Goal: Task Accomplishment & Management: Manage account settings

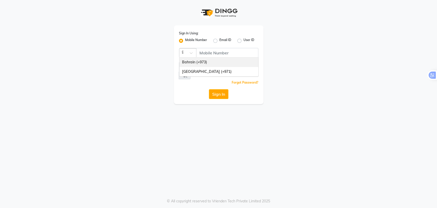
scroll to position [0, 5]
type input "971"
click at [219, 61] on div "[GEOGRAPHIC_DATA] (+971)" at bounding box center [218, 61] width 79 height 9
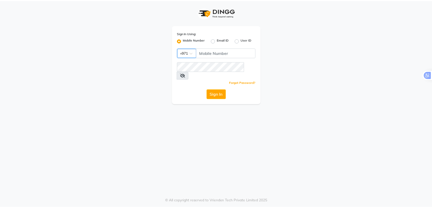
scroll to position [0, 0]
click at [217, 50] on input "Username" at bounding box center [228, 53] width 60 height 10
type input "544840255"
drag, startPoint x: 151, startPoint y: 97, endPoint x: 157, endPoint y: 92, distance: 6.9
click at [151, 97] on div "Sign In Using: Mobile Number Email ID User ID Country Code × [PHONE_NUMBER] Rem…" at bounding box center [218, 104] width 437 height 208
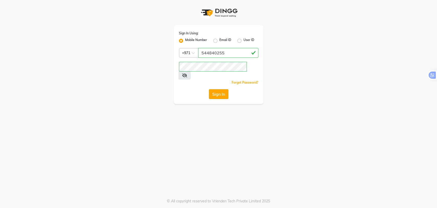
click at [215, 89] on button "Sign In" at bounding box center [218, 94] width 19 height 10
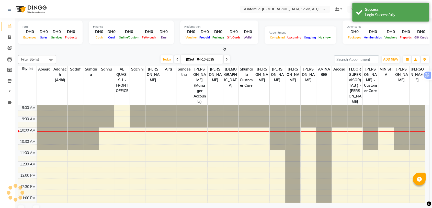
select select "en"
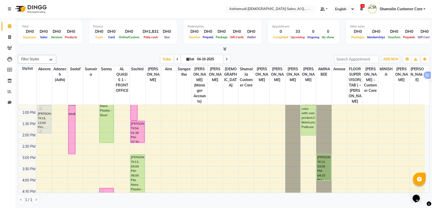
scroll to position [85, 0]
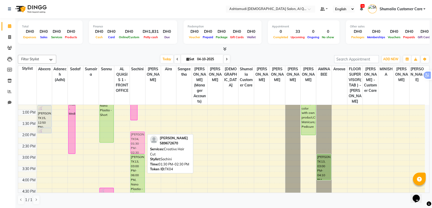
drag, startPoint x: 133, startPoint y: 128, endPoint x: 139, endPoint y: 137, distance: 11.2
click at [135, 140] on div "[PERSON_NAME], TK04, 10:30 AM-01:30 PM, Hair [MEDICAL_DATA] - Short Diya, TK09,…" at bounding box center [137, 176] width 15 height 315
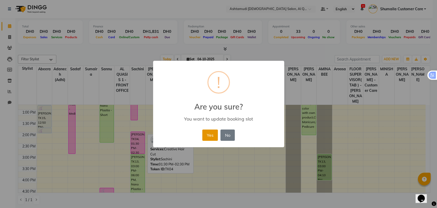
click at [211, 134] on button "Yes" at bounding box center [210, 134] width 16 height 11
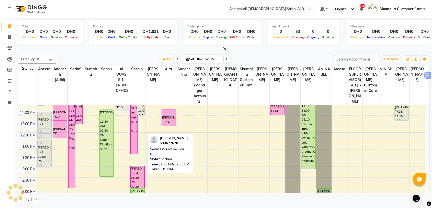
scroll to position [0, 0]
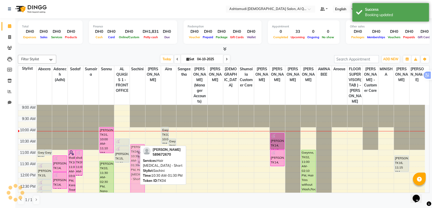
drag, startPoint x: 131, startPoint y: 141, endPoint x: 131, endPoint y: 146, distance: 4.6
drag, startPoint x: 133, startPoint y: 144, endPoint x: 133, endPoint y: 154, distance: 10.0
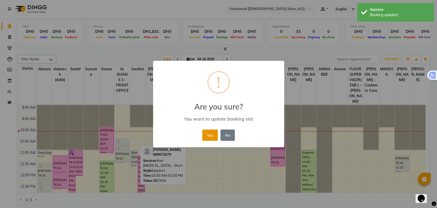
click at [210, 135] on button "Yes" at bounding box center [210, 134] width 16 height 11
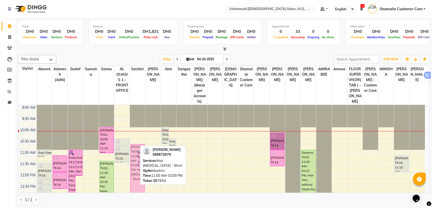
drag, startPoint x: 133, startPoint y: 149, endPoint x: 134, endPoint y: 144, distance: 4.9
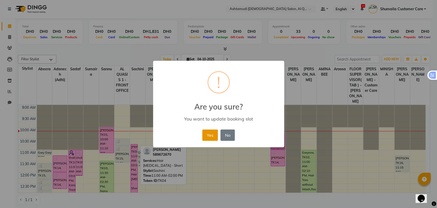
click at [207, 138] on button "Yes" at bounding box center [210, 134] width 16 height 11
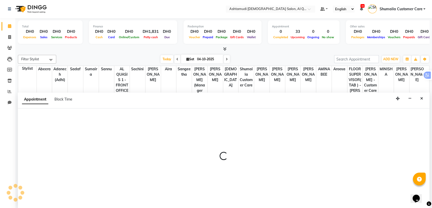
select select "86133"
select select "690"
select select "tentative"
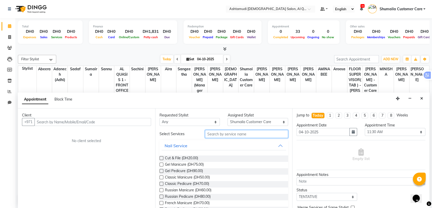
click at [224, 133] on input "text" at bounding box center [246, 134] width 83 height 8
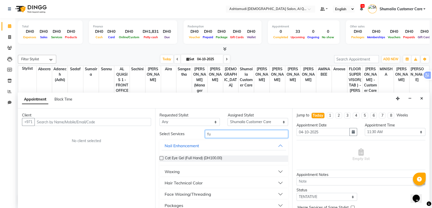
type input "f"
type input "color"
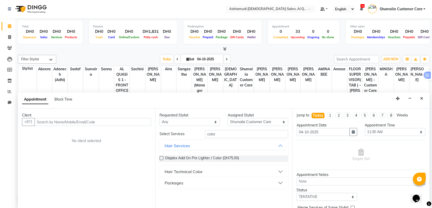
click at [190, 169] on div "Hair Technical Color" at bounding box center [184, 171] width 38 height 6
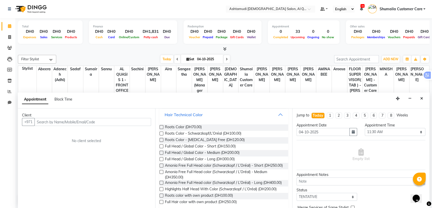
scroll to position [82, 0]
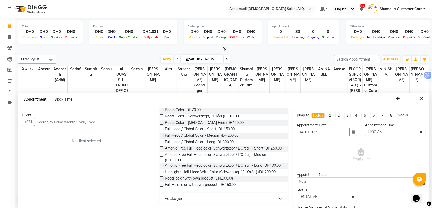
click at [423, 99] on icon "Close" at bounding box center [422, 98] width 3 height 4
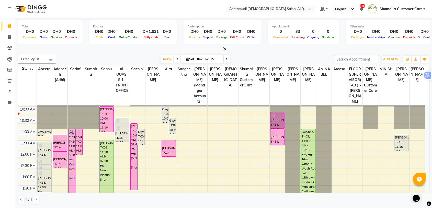
scroll to position [57, 0]
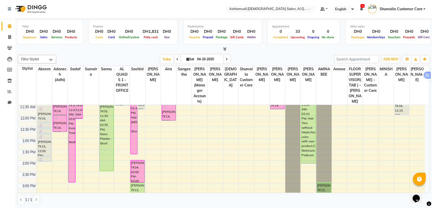
click at [417, 106] on div "9:00 AM 9:30 AM 10:00 AM 10:30 AM 11:00 AM 11:30 AM 12:00 PM 12:30 PM 1:00 PM 1…" at bounding box center [221, 205] width 407 height 315
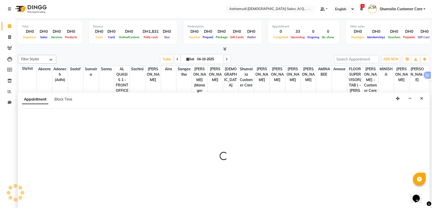
select select "91949"
select select "tentative"
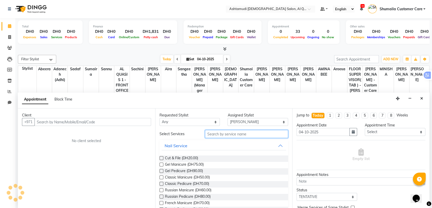
click at [212, 134] on input "text" at bounding box center [246, 134] width 83 height 8
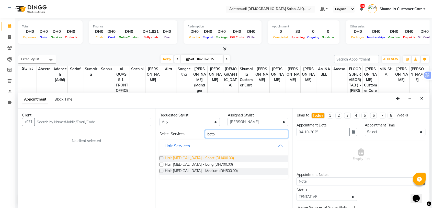
type input "boto"
drag, startPoint x: 188, startPoint y: 158, endPoint x: 194, endPoint y: 158, distance: 6.7
click at [188, 158] on span "Hair [MEDICAL_DATA] - Short (DH400.00)" at bounding box center [199, 158] width 69 height 6
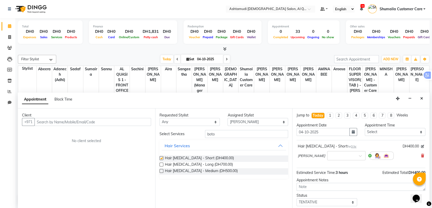
checkbox input "false"
click at [339, 155] on div at bounding box center [347, 154] width 38 height 5
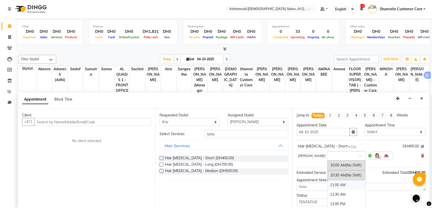
scroll to position [28, 0]
click at [328, 173] on div "12:00 PM" at bounding box center [347, 174] width 38 height 9
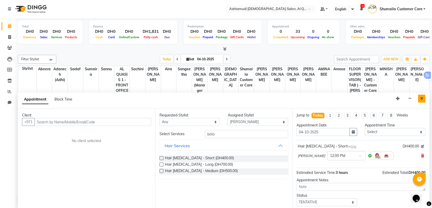
click at [422, 97] on icon "Close" at bounding box center [422, 98] width 3 height 4
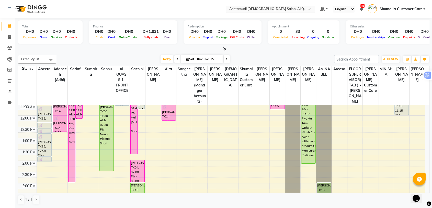
click at [299, 8] on input "text" at bounding box center [265, 9] width 74 height 5
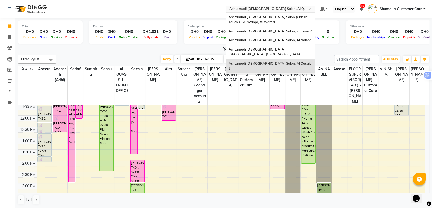
click at [273, 75] on span "Ashtamudi [DEMOGRAPHIC_DATA] Salon - Al Karama, [GEOGRAPHIC_DATA] -[GEOGRAPHIC_…" at bounding box center [266, 82] width 74 height 14
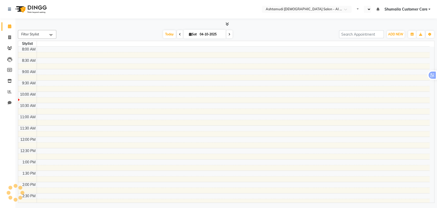
select select "en"
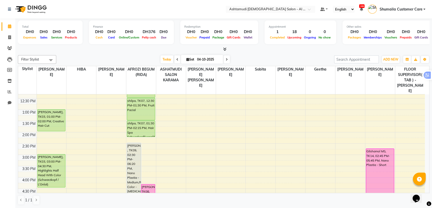
scroll to position [170, 0]
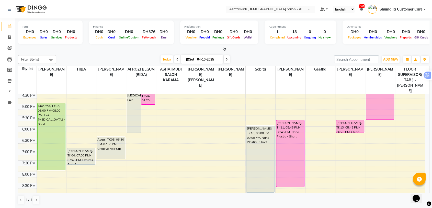
click at [378, 117] on div "9:00 AM 9:30 AM 10:00 AM 10:30 AM 11:00 AM 11:30 AM 12:00 PM 12:30 PM 1:00 PM 1…" at bounding box center [221, 81] width 407 height 315
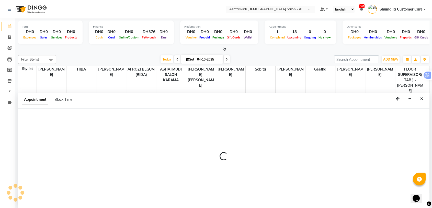
scroll to position [0, 0]
select select "88189"
select select "tentative"
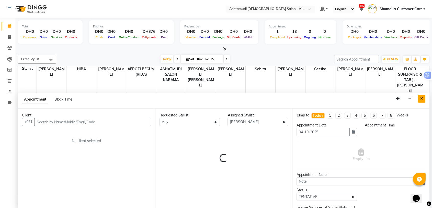
click at [421, 99] on icon "Close" at bounding box center [422, 98] width 3 height 4
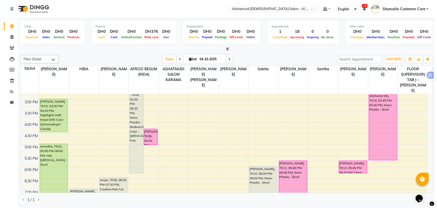
scroll to position [142, 0]
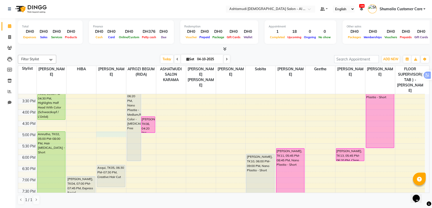
click at [108, 123] on div "9:00 AM 9:30 AM 10:00 AM 10:30 AM 11:00 AM 11:30 AM 12:00 PM 12:30 PM 1:00 PM 1…" at bounding box center [221, 109] width 407 height 315
select select "51953"
select select "1020"
select select "tentative"
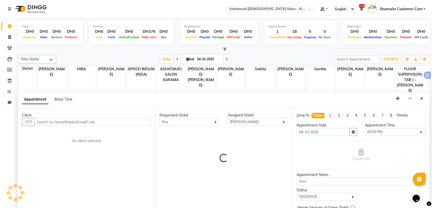
click at [106, 123] on input "text" at bounding box center [93, 122] width 117 height 8
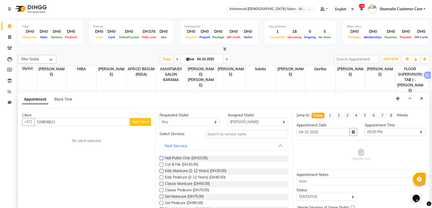
type input "529808621"
click at [137, 121] on span "Add Client" at bounding box center [140, 121] width 17 height 5
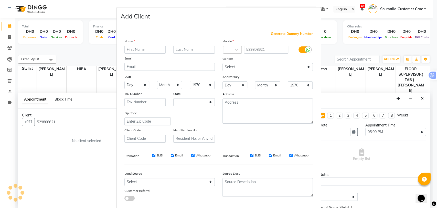
select select "3798"
click at [145, 48] on input "text" at bounding box center [144, 50] width 41 height 8
type input "Jitti"
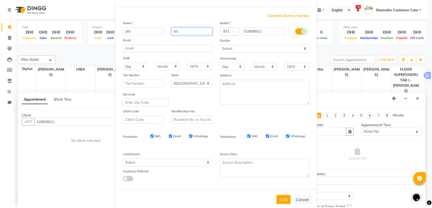
scroll to position [28, 0]
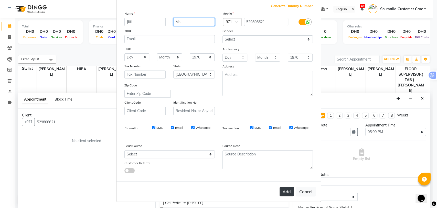
type input "Ms"
click at [290, 190] on button "Add" at bounding box center [286, 191] width 14 height 9
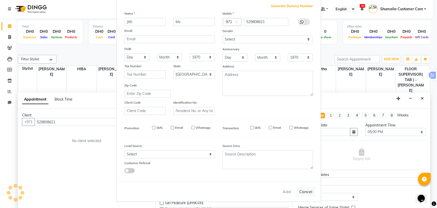
select select
select select "null"
select select
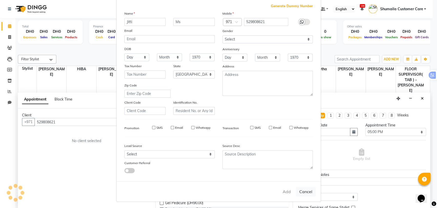
select select
checkbox input "false"
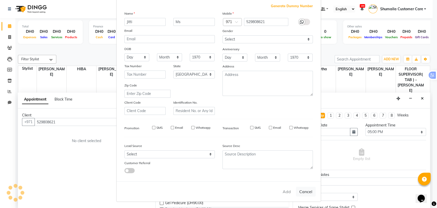
checkbox input "false"
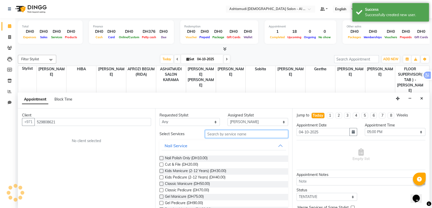
click at [245, 133] on input "text" at bounding box center [246, 134] width 83 height 8
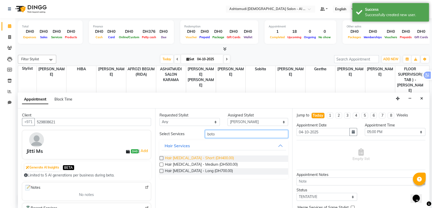
type input "boto"
click at [191, 159] on span "Hair [MEDICAL_DATA] - Short (DH400.00)" at bounding box center [199, 158] width 69 height 6
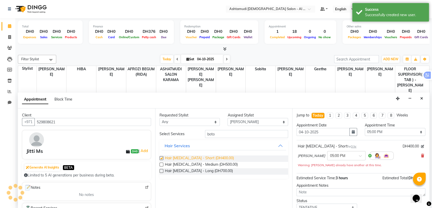
checkbox input "false"
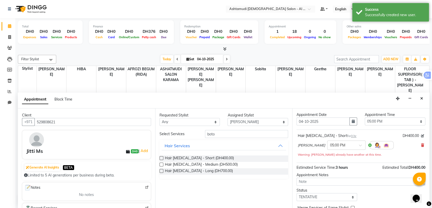
scroll to position [35, 0]
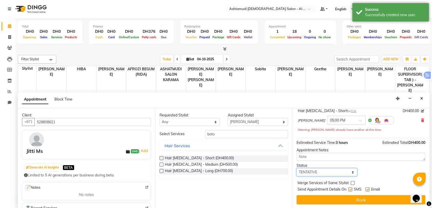
click at [334, 171] on select "Select TENTATIVE CONFIRM CHECK-IN UPCOMING" at bounding box center [327, 172] width 61 height 8
select select "upcoming"
click at [297, 168] on select "Select TENTATIVE CONFIRM CHECK-IN UPCOMING" at bounding box center [327, 172] width 61 height 8
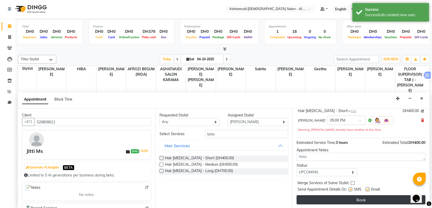
click at [327, 202] on button "Book" at bounding box center [361, 199] width 129 height 9
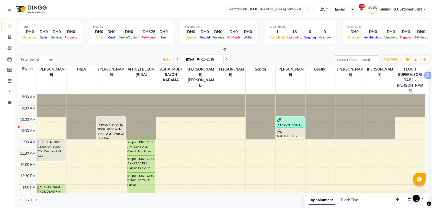
scroll to position [0, 0]
click at [304, 8] on div at bounding box center [271, 9] width 90 height 5
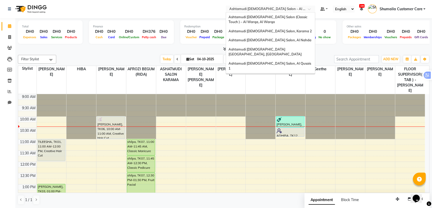
scroll to position [3, 0]
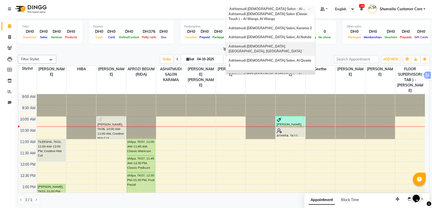
click at [278, 45] on span "Ashtamudi [DEMOGRAPHIC_DATA] [GEOGRAPHIC_DATA], [GEOGRAPHIC_DATA]" at bounding box center [265, 48] width 73 height 9
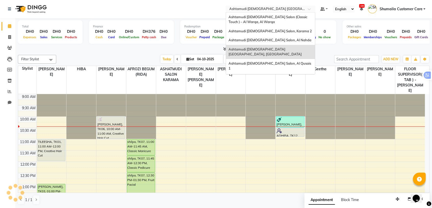
click at [284, 9] on input "text" at bounding box center [265, 9] width 74 height 5
click at [279, 62] on div "Ashtamudi [DEMOGRAPHIC_DATA] Salon, Al Qusais 1" at bounding box center [270, 66] width 89 height 14
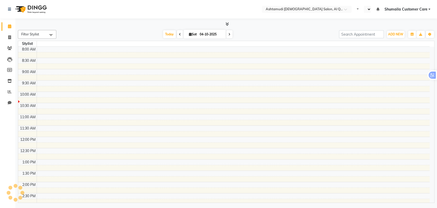
select select "en"
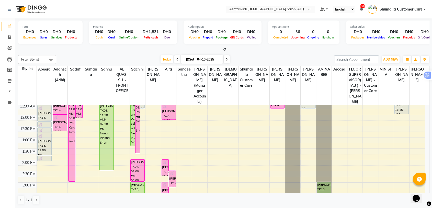
scroll to position [57, 0]
click at [416, 133] on div "9:00 AM 9:30 AM 10:00 AM 10:30 AM 11:00 AM 11:30 AM 12:00 PM 12:30 PM 1:00 PM 1…" at bounding box center [221, 205] width 407 height 315
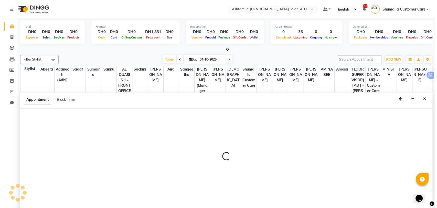
scroll to position [0, 0]
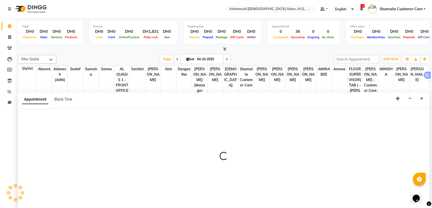
select select "91949"
select select "780"
select select "tentative"
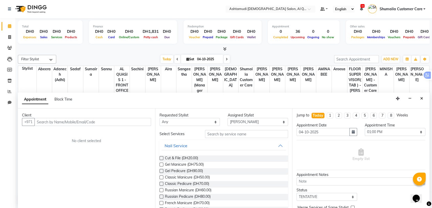
click at [50, 121] on input "text" at bounding box center [93, 122] width 117 height 8
click at [51, 121] on input "52623947" at bounding box center [82, 122] width 95 height 8
click at [50, 121] on input "52623947" at bounding box center [82, 122] width 95 height 8
type input "526239647"
click at [147, 122] on span "Add Client" at bounding box center [140, 121] width 17 height 5
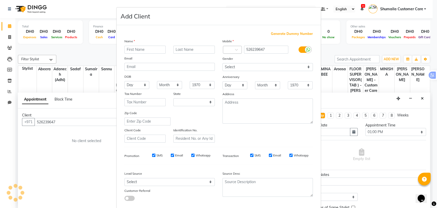
select select "3798"
type input "Nimmi"
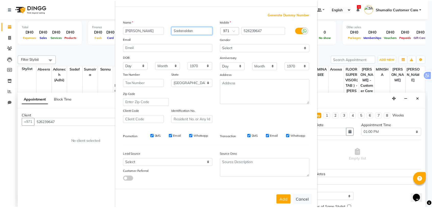
scroll to position [28, 0]
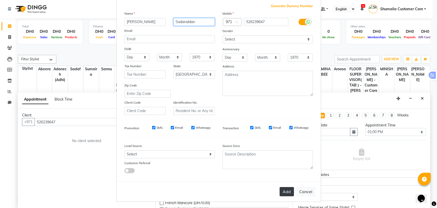
type input "Sadanaldan"
click at [283, 189] on button "Add" at bounding box center [286, 191] width 14 height 9
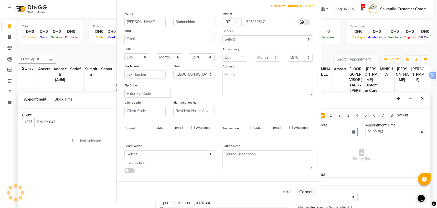
select select
select select "null"
select select
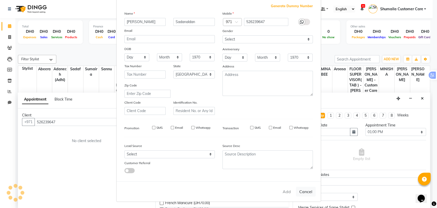
select select
checkbox input "false"
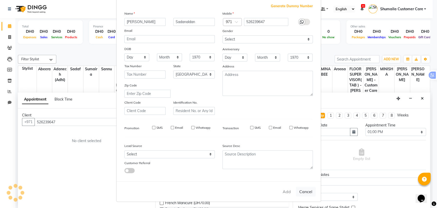
checkbox input "false"
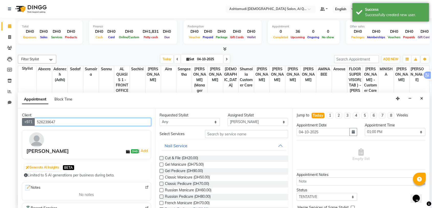
drag, startPoint x: 60, startPoint y: 124, endPoint x: 32, endPoint y: 121, distance: 27.5
click at [38, 122] on input "526239647" at bounding box center [93, 122] width 117 height 8
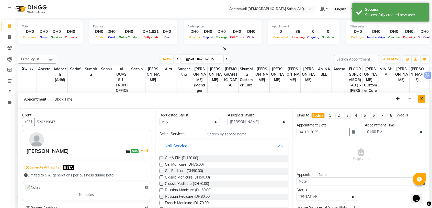
click at [423, 99] on icon "Close" at bounding box center [422, 98] width 3 height 4
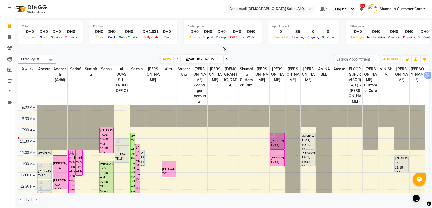
scroll to position [28, 0]
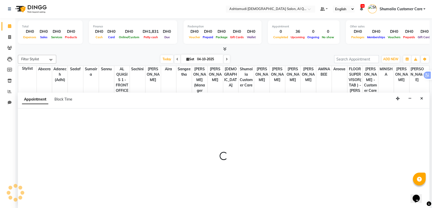
select select "91949"
select select "720"
select select "tentative"
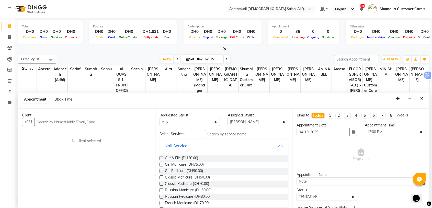
click at [75, 119] on input "text" at bounding box center [93, 122] width 117 height 8
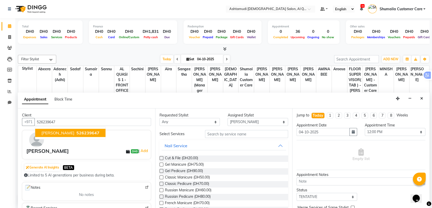
click at [74, 131] on span "Nimmi Sadanaldan" at bounding box center [57, 132] width 33 height 5
type input "526239647"
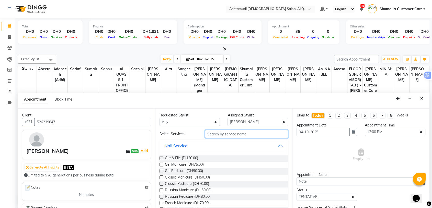
click at [231, 135] on input "text" at bounding box center [246, 134] width 83 height 8
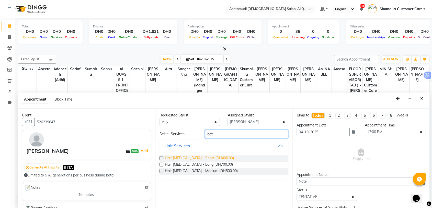
type input "bot"
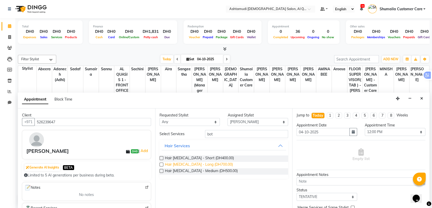
drag, startPoint x: 176, startPoint y: 158, endPoint x: 199, endPoint y: 161, distance: 23.7
click at [176, 158] on span "Hair Botox - Short (DH400.00)" at bounding box center [199, 158] width 69 height 6
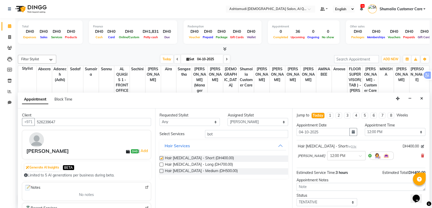
checkbox input "false"
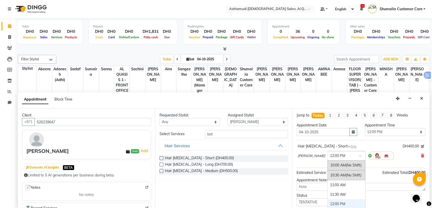
click at [334, 153] on div at bounding box center [347, 154] width 38 height 5
click at [328, 205] on div "01:30 PM" at bounding box center [347, 203] width 38 height 9
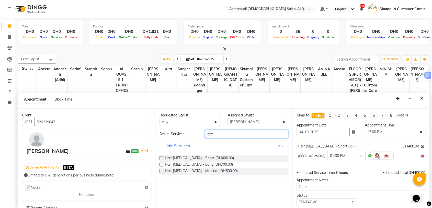
drag, startPoint x: 221, startPoint y: 133, endPoint x: 194, endPoint y: 132, distance: 27.4
click at [195, 133] on div "Select Services bot" at bounding box center [224, 134] width 137 height 8
click at [242, 117] on div "Assigned Stylist" at bounding box center [258, 114] width 61 height 5
click at [236, 123] on select "Select Abeera Adanech (Adhi) Aira AL QUASIS 1 - FRONT OFFICE AMINA BEE Anila Th…" at bounding box center [258, 122] width 61 height 8
select select "90737"
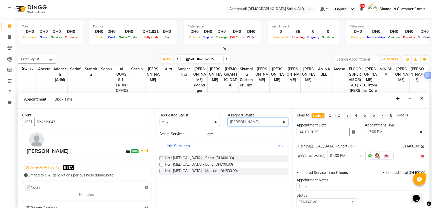
click at [228, 118] on select "Select Abeera Adanech (Adhi) Aira AL QUASIS 1 - FRONT OFFICE AMINA BEE Anila Th…" at bounding box center [258, 122] width 61 height 8
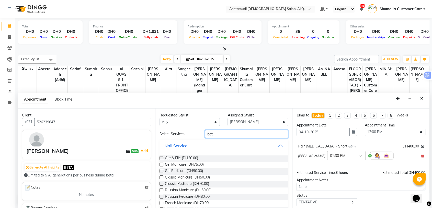
drag, startPoint x: 220, startPoint y: 132, endPoint x: 177, endPoint y: 132, distance: 43.0
click at [177, 132] on div "Select Services bot" at bounding box center [224, 134] width 137 height 8
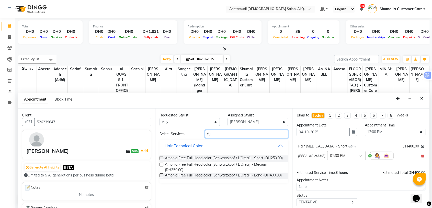
type input "f"
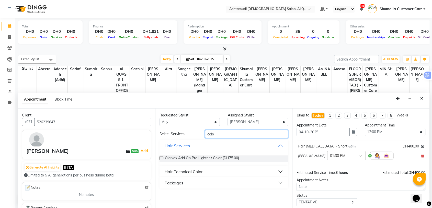
type input "colo"
click at [188, 171] on div "Hair Technical Color" at bounding box center [184, 171] width 38 height 6
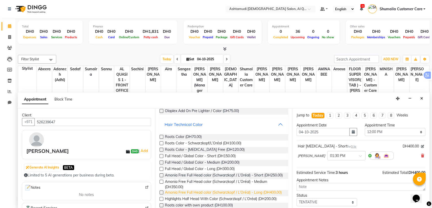
scroll to position [57, 0]
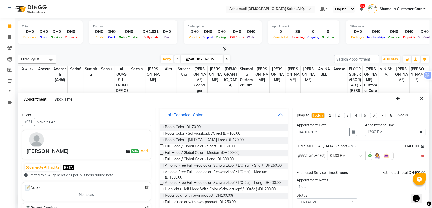
drag, startPoint x: 162, startPoint y: 151, endPoint x: 252, endPoint y: 156, distance: 90.5
click at [161, 151] on label at bounding box center [162, 152] width 4 height 4
click at [161, 151] on input "checkbox" at bounding box center [161, 152] width 3 height 3
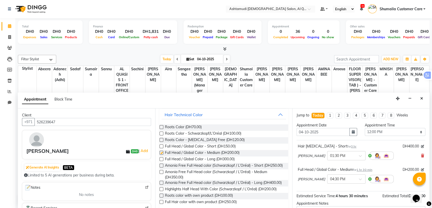
checkbox input "false"
click at [336, 180] on div at bounding box center [347, 178] width 38 height 5
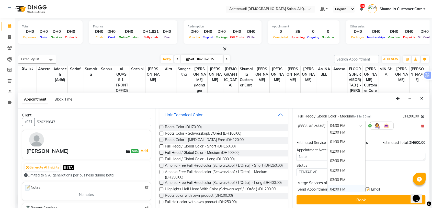
scroll to position [39, 0]
click at [328, 163] on div "01:30 PM" at bounding box center [347, 163] width 38 height 9
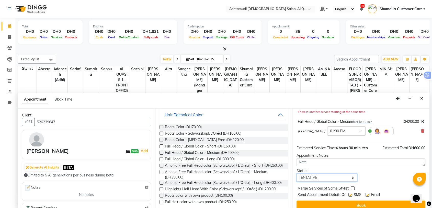
click at [327, 177] on select "Select TENTATIVE CONFIRM CHECK-IN UPCOMING" at bounding box center [327, 177] width 61 height 8
select select "upcoming"
click at [297, 173] on select "Select TENTATIVE CONFIRM CHECK-IN UPCOMING" at bounding box center [327, 177] width 61 height 8
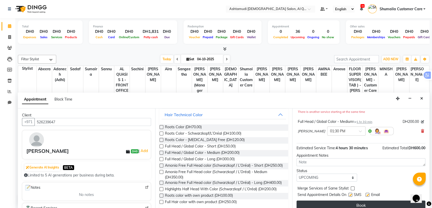
click at [308, 203] on button "Book" at bounding box center [361, 204] width 129 height 9
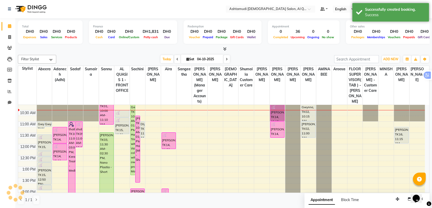
scroll to position [0, 0]
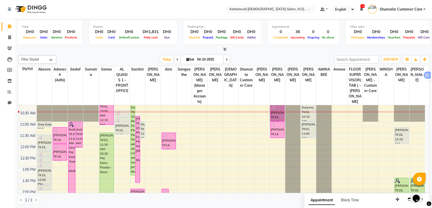
drag, startPoint x: 254, startPoint y: 13, endPoint x: 258, endPoint y: 9, distance: 5.6
click at [254, 13] on nav "Select Location × Ashtamudi Ladies Salon, Al Qusais 1 Default Panel My Panel En…" at bounding box center [216, 9] width 432 height 18
click at [258, 8] on input "text" at bounding box center [265, 9] width 74 height 5
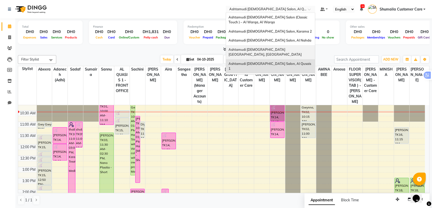
click at [270, 50] on span "Ashtamudi [DEMOGRAPHIC_DATA] [GEOGRAPHIC_DATA], [GEOGRAPHIC_DATA]" at bounding box center [265, 51] width 73 height 9
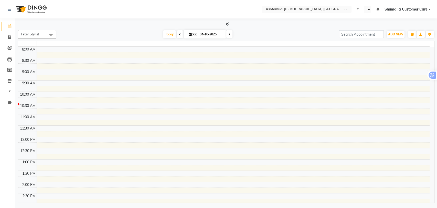
select select "en"
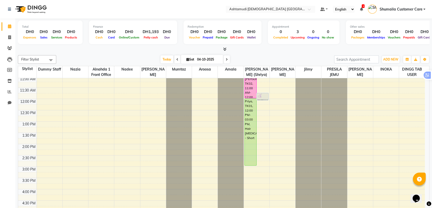
scroll to position [57, 0]
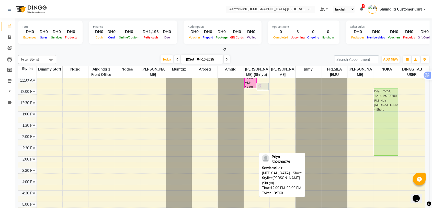
drag, startPoint x: 249, startPoint y: 101, endPoint x: 379, endPoint y: 100, distance: 130.0
click at [379, 100] on tr "Neethu Susan Titus, TK02, 11:00 AM-12:00 PM, Creative Hair Cut Ann, TK03, 11:45…" at bounding box center [221, 178] width 407 height 315
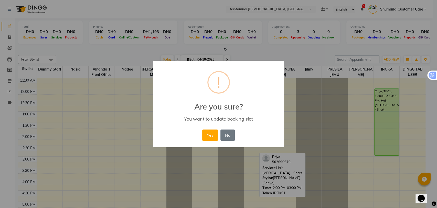
drag, startPoint x: 208, startPoint y: 132, endPoint x: 258, endPoint y: 122, distance: 51.0
click at [209, 132] on button "Yes" at bounding box center [210, 134] width 16 height 11
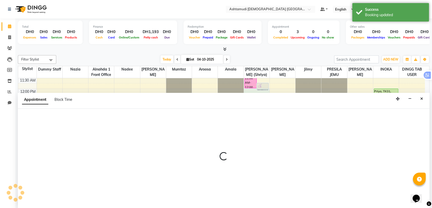
scroll to position [0, 0]
select select "86641"
select select "720"
select select "tentative"
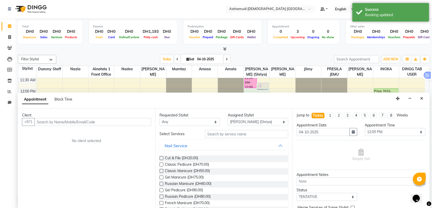
click at [72, 121] on input "text" at bounding box center [93, 122] width 117 height 8
type input "https://share.google"
drag, startPoint x: 78, startPoint y: 122, endPoint x: 6, endPoint y: 113, distance: 72.9
click at [9, 114] on app-home "Select Location × Ashtamudi Ladies Salon Sahara Center, Dubai Default Panel My …" at bounding box center [216, 104] width 432 height 208
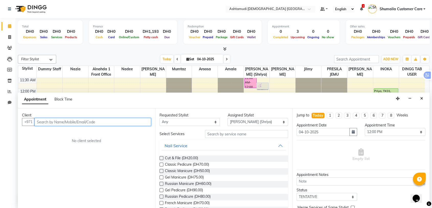
click at [47, 123] on input "text" at bounding box center [93, 122] width 117 height 8
paste input "52 149 0559"
click at [50, 122] on input "52 149 0559" at bounding box center [82, 122] width 95 height 8
click at [43, 119] on input "52 1490559" at bounding box center [82, 122] width 95 height 8
click at [43, 121] on input "52 1490559" at bounding box center [82, 122] width 95 height 8
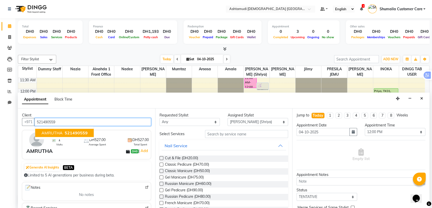
click at [76, 132] on span "521490559" at bounding box center [76, 132] width 23 height 5
type input "521490559"
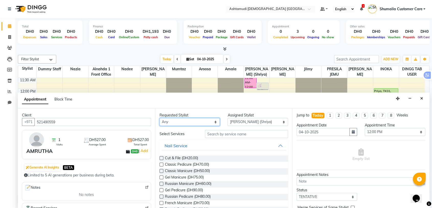
click at [205, 124] on select "Any Alnahda 1 front office Amala Aroosa Deepika Rani DINGG TAB USER Dummy Staff…" at bounding box center [190, 122] width 61 height 8
select select "86641"
click at [160, 118] on select "Any Alnahda 1 front office Amala Aroosa Deepika Rani DINGG TAB USER Dummy Staff…" at bounding box center [190, 122] width 61 height 8
click at [230, 133] on input "text" at bounding box center [246, 134] width 83 height 8
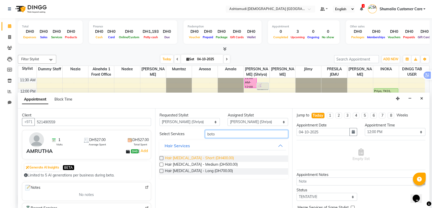
type input "boto"
click at [198, 156] on span "Hair [MEDICAL_DATA] - Short (DH400.00)" at bounding box center [199, 158] width 69 height 6
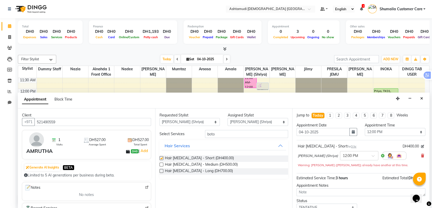
checkbox input "false"
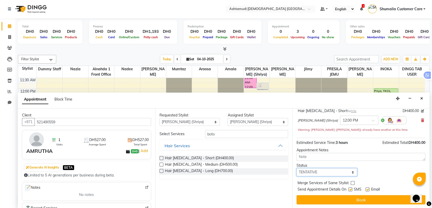
click at [307, 169] on select "Select TENTATIVE CONFIRM CHECK-IN UPCOMING" at bounding box center [327, 172] width 61 height 8
select select "confirm booking"
click at [297, 168] on select "Select TENTATIVE CONFIRM CHECK-IN UPCOMING" at bounding box center [327, 172] width 61 height 8
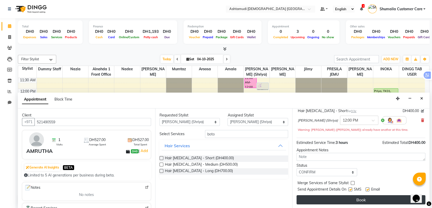
click at [312, 198] on button "Book" at bounding box center [361, 199] width 129 height 9
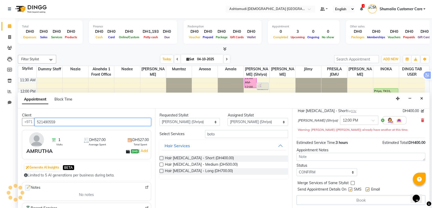
drag, startPoint x: 63, startPoint y: 120, endPoint x: 32, endPoint y: 117, distance: 31.1
click at [32, 117] on div "Client +971 521490559 1 Visits DH527.00 Average Spent DH527.00 Total Spent AMRU…" at bounding box center [86, 157] width 137 height 99
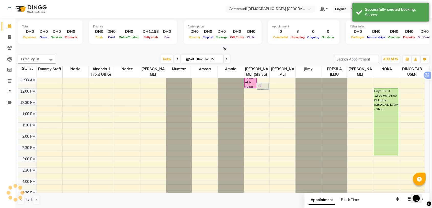
scroll to position [0, 0]
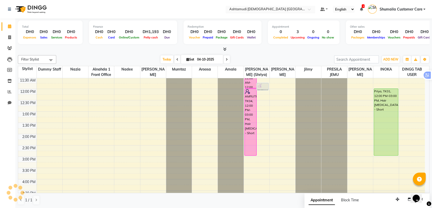
click at [283, 6] on div "Select Location × Ashtamudi Ladies Salon Sahara Center, Dubai" at bounding box center [271, 9] width 90 height 7
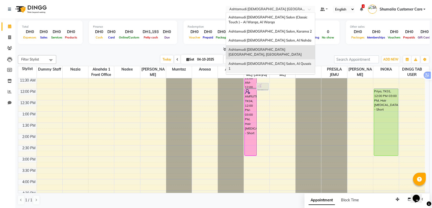
click at [268, 60] on div "Ashtamudi [DEMOGRAPHIC_DATA] Salon, Al Qusais 1" at bounding box center [270, 66] width 89 height 14
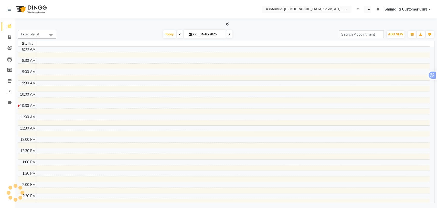
select select "en"
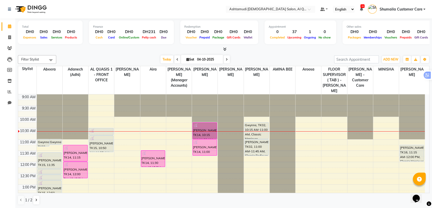
scroll to position [0, 0]
click at [37, 199] on icon at bounding box center [36, 199] width 2 height 3
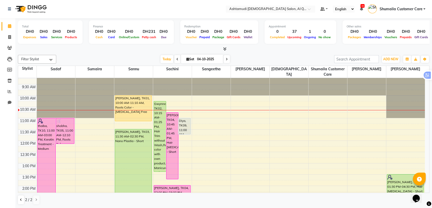
scroll to position [0, 0]
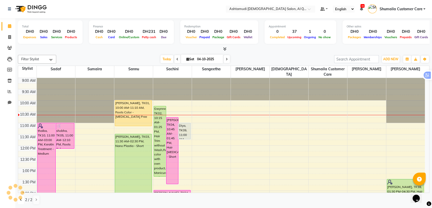
click at [23, 200] on button at bounding box center [21, 199] width 6 height 9
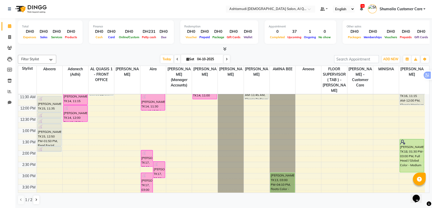
scroll to position [57, 0]
click at [38, 199] on button at bounding box center [36, 199] width 6 height 9
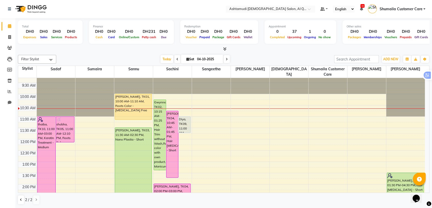
scroll to position [0, 0]
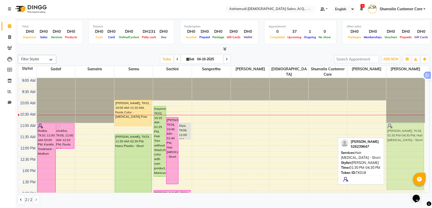
drag, startPoint x: 397, startPoint y: 188, endPoint x: 389, endPoint y: 132, distance: 56.4
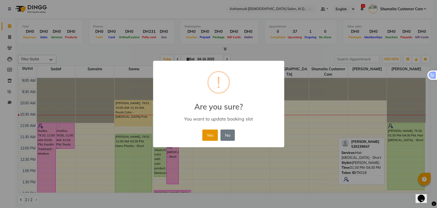
click at [210, 133] on button "Yes" at bounding box center [210, 134] width 16 height 11
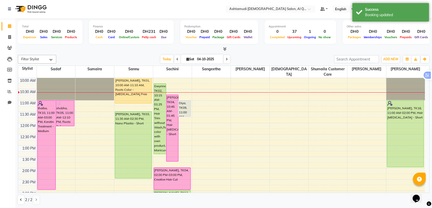
scroll to position [85, 0]
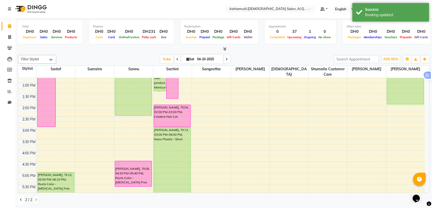
click at [18, 200] on button at bounding box center [21, 199] width 6 height 9
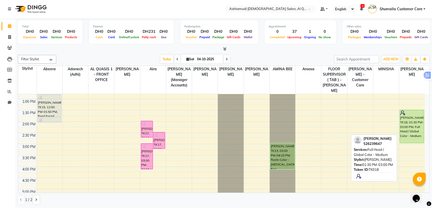
click at [402, 111] on div "Nimmi Sadanaldan, TK18, 01:30 PM-03:00 PM, Full Head / Global Color - Medium" at bounding box center [412, 126] width 24 height 33
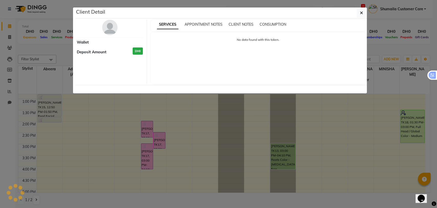
select select "5"
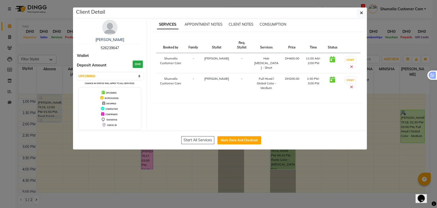
click at [350, 85] on icon at bounding box center [351, 87] width 3 height 4
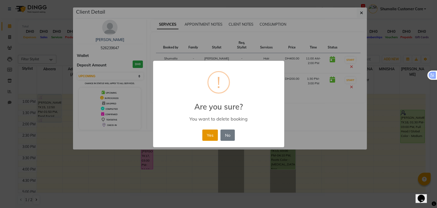
click at [210, 133] on button "Yes" at bounding box center [210, 134] width 16 height 11
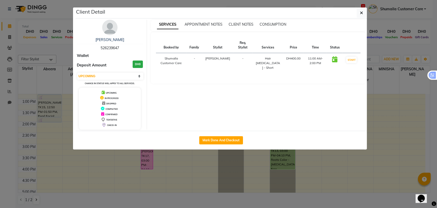
click at [309, 1] on ngb-modal-window "Client Detail Nimmi Sadanaldan 526239647 Wallet Deposit Amount DH0 Select IN SE…" at bounding box center [218, 104] width 437 height 208
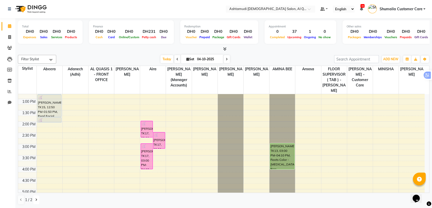
click at [37, 199] on button at bounding box center [36, 199] width 6 height 9
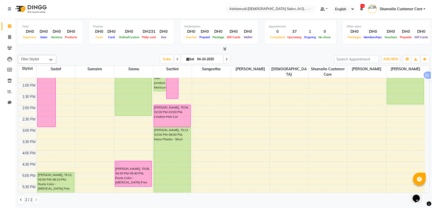
scroll to position [0, 0]
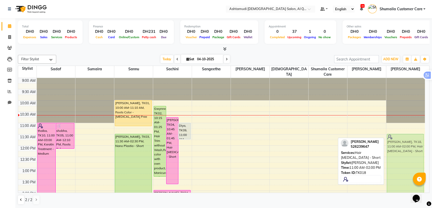
drag, startPoint x: 399, startPoint y: 136, endPoint x: 398, endPoint y: 144, distance: 7.5
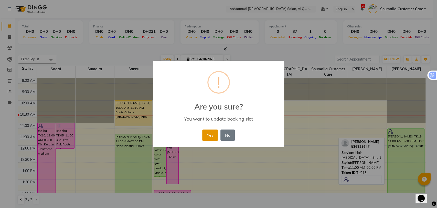
click at [205, 132] on button "Yes" at bounding box center [210, 134] width 16 height 11
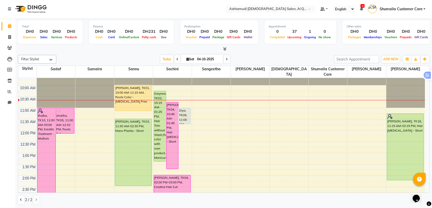
scroll to position [28, 0]
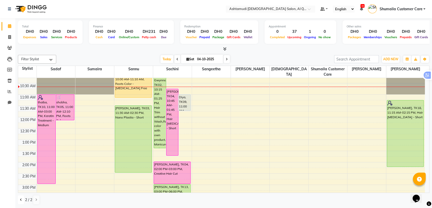
click at [20, 201] on button at bounding box center [21, 199] width 6 height 9
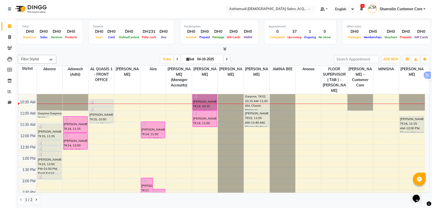
click at [208, 55] on input "04-10-2025" at bounding box center [209, 59] width 26 height 8
select select "10"
select select "2025"
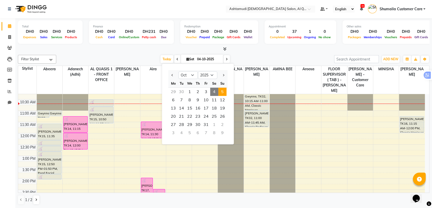
click at [225, 90] on span "5" at bounding box center [223, 92] width 8 height 8
type input "05-10-2025"
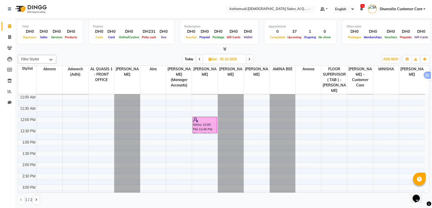
scroll to position [114, 0]
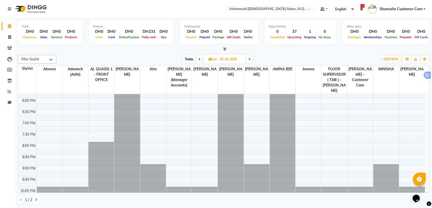
click at [36, 198] on icon at bounding box center [36, 199] width 2 height 3
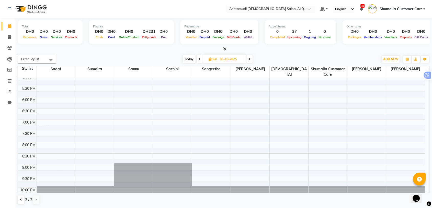
scroll to position [170, 0]
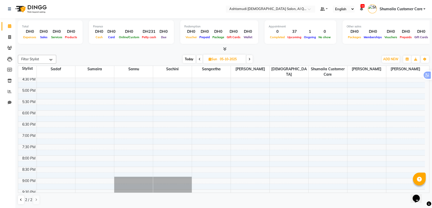
click at [129, 96] on div "9:00 AM 9:30 AM 10:00 AM 10:30 AM 11:00 AM 11:30 AM 12:00 PM 12:30 PM 1:00 PM 1…" at bounding box center [221, 65] width 407 height 315
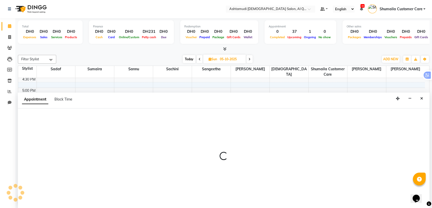
select select "53707"
select select "tentative"
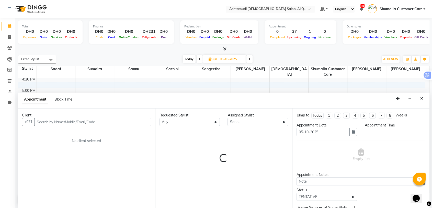
click at [3, 111] on div "Calendar Invoice Clients Leads Members Inventory Reports Chat Upcoming Tentativ…" at bounding box center [34, 107] width 69 height 186
click at [47, 123] on input "text" at bounding box center [93, 122] width 117 height 8
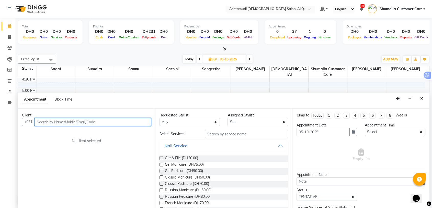
paste input "0554364861"
click at [39, 121] on input "0554364861" at bounding box center [93, 122] width 117 height 8
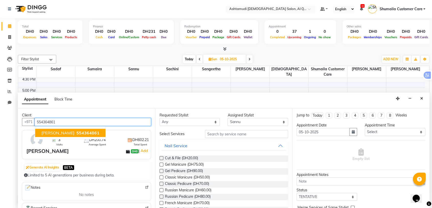
click at [77, 134] on span "554364861" at bounding box center [88, 132] width 23 height 5
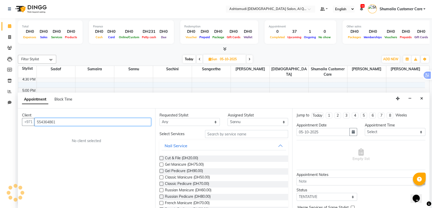
type input "554364861"
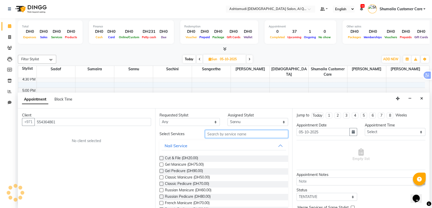
click at [220, 134] on input "text" at bounding box center [246, 134] width 83 height 8
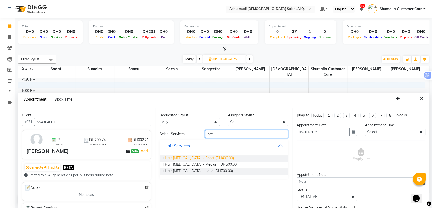
type input "bot"
click at [195, 157] on span "Hair Botox - Short (DH400.00)" at bounding box center [199, 158] width 69 height 6
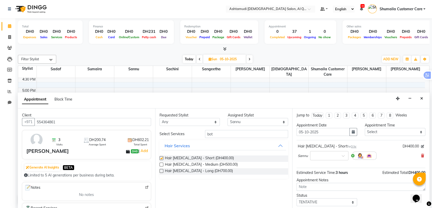
checkbox input "false"
click at [338, 157] on div at bounding box center [330, 154] width 38 height 5
click at [319, 192] on div "05:30 PM" at bounding box center [330, 192] width 38 height 9
click at [317, 199] on select "Select TENTATIVE CONFIRM UPCOMING" at bounding box center [327, 202] width 61 height 8
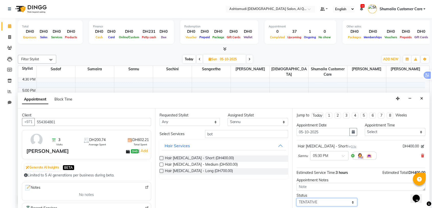
select select "upcoming"
click at [297, 198] on select "Select TENTATIVE CONFIRM UPCOMING" at bounding box center [327, 202] width 61 height 8
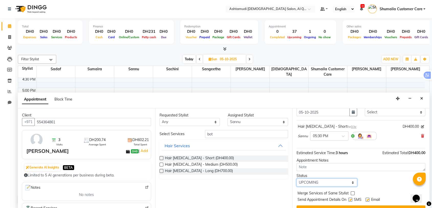
scroll to position [30, 0]
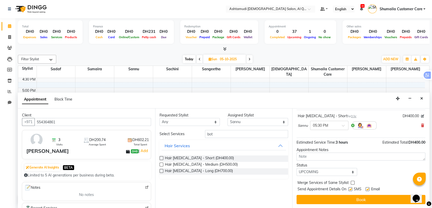
click at [318, 197] on button "Book" at bounding box center [361, 198] width 129 height 9
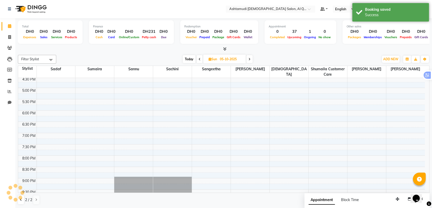
scroll to position [0, 0]
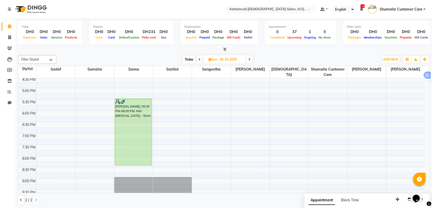
click at [284, 9] on input "text" at bounding box center [265, 9] width 74 height 5
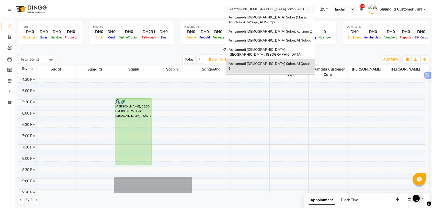
click at [275, 73] on div "Ashtamudi [DEMOGRAPHIC_DATA] Salon - Al Karama, [GEOGRAPHIC_DATA] -[GEOGRAPHIC_…" at bounding box center [270, 82] width 89 height 19
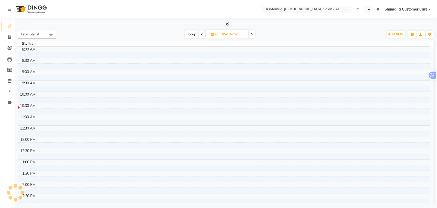
select select "en"
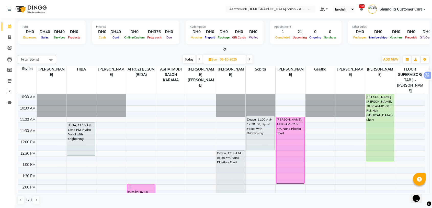
click at [198, 59] on span at bounding box center [200, 59] width 6 height 8
type input "04-10-2025"
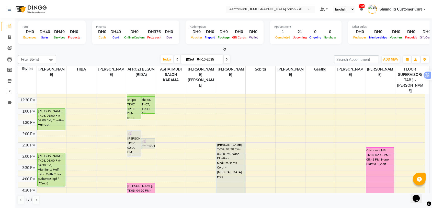
scroll to position [85, 0]
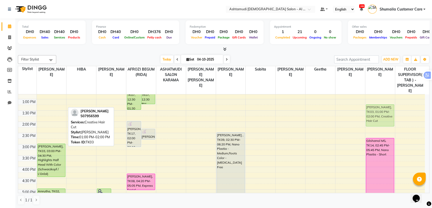
drag, startPoint x: 44, startPoint y: 99, endPoint x: 371, endPoint y: 104, distance: 327.3
click at [371, 104] on tr "TILEESHA, TK01, 11:00 AM-12:00 PM, Creative Hair Cut [PERSON_NAME], TK03, 01:00…" at bounding box center [221, 166] width 407 height 315
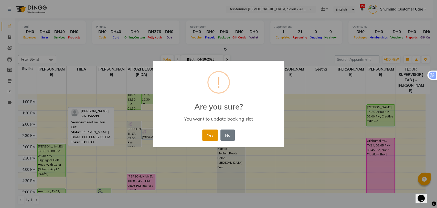
click at [211, 132] on button "Yes" at bounding box center [210, 134] width 16 height 11
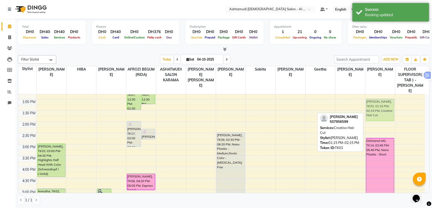
drag, startPoint x: 378, startPoint y: 101, endPoint x: 377, endPoint y: 97, distance: 4.1
click at [377, 97] on div "[PERSON_NAME], TK03, 01:15 PM-02:15 PM, Creative Hair Cut Gilshamol MS, TK14, 0…" at bounding box center [381, 166] width 30 height 315
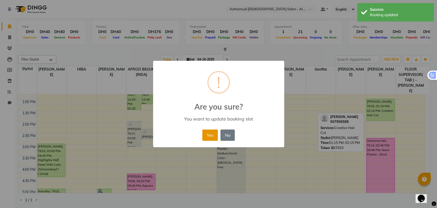
click at [209, 133] on button "Yes" at bounding box center [210, 134] width 16 height 11
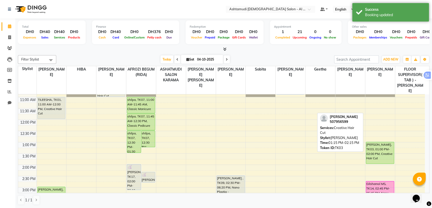
scroll to position [28, 0]
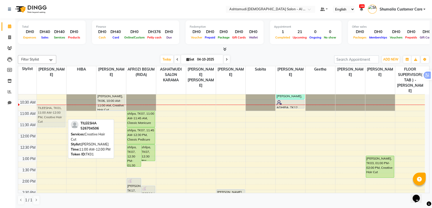
drag, startPoint x: 45, startPoint y: 111, endPoint x: 39, endPoint y: 106, distance: 7.4
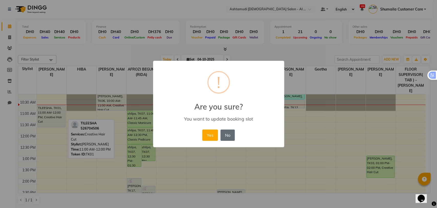
click at [224, 136] on button "No" at bounding box center [227, 134] width 14 height 11
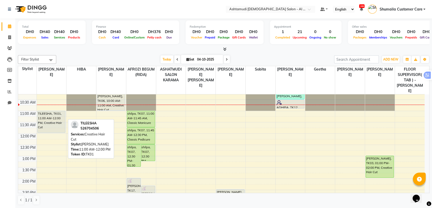
click at [36, 116] on tr at bounding box center [221, 119] width 407 height 6
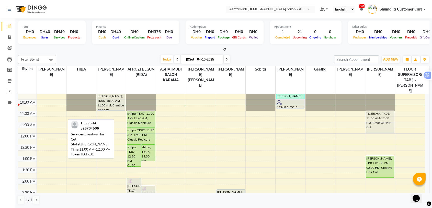
drag, startPoint x: 44, startPoint y: 107, endPoint x: 362, endPoint y: 108, distance: 318.6
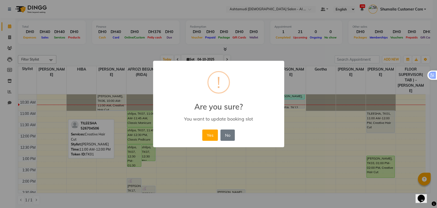
click at [198, 135] on div "× ! Are you sure? You want to update booking slot Yes No No" at bounding box center [218, 104] width 131 height 86
click at [208, 134] on button "Yes" at bounding box center [210, 134] width 16 height 11
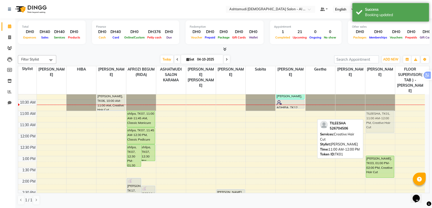
drag, startPoint x: 380, startPoint y: 107, endPoint x: 383, endPoint y: 105, distance: 3.3
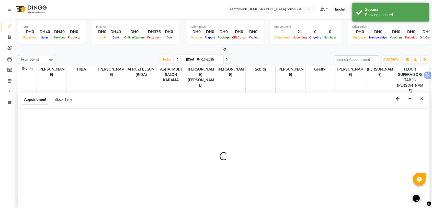
scroll to position [0, 0]
select select "51948"
select select "660"
select select "tentative"
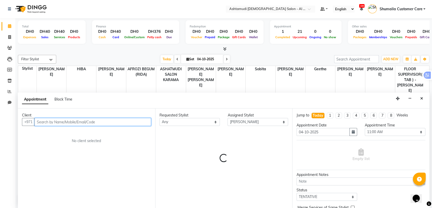
click at [90, 123] on input "text" at bounding box center [93, 122] width 117 height 8
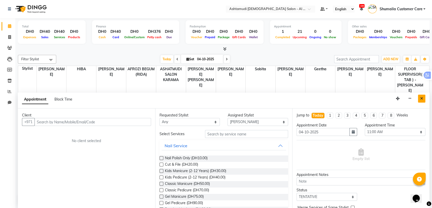
click at [424, 97] on button "Close" at bounding box center [421, 98] width 7 height 8
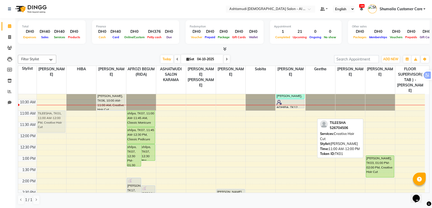
drag, startPoint x: 382, startPoint y: 105, endPoint x: 47, endPoint y: 104, distance: 335.7
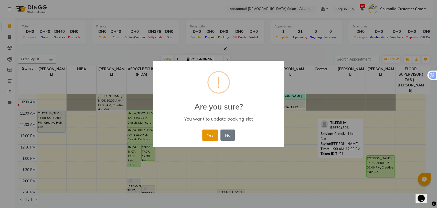
click at [208, 135] on button "Yes" at bounding box center [210, 134] width 16 height 11
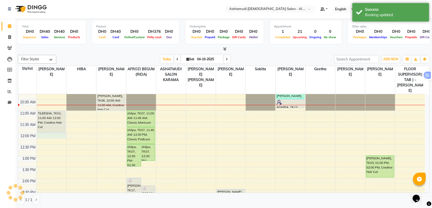
select select "51948"
select select "720"
select select "tentative"
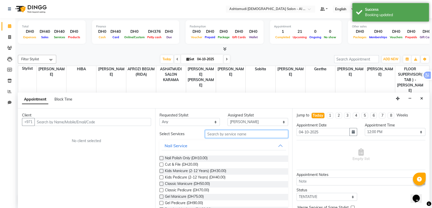
click at [227, 134] on input "text" at bounding box center [246, 134] width 83 height 8
type input "o"
click at [225, 135] on input "a" at bounding box center [246, 134] width 83 height 8
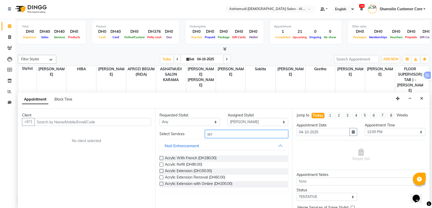
type input "acr"
click at [161, 172] on label at bounding box center [162, 171] width 4 height 4
click at [161, 172] on input "checkbox" at bounding box center [161, 170] width 3 height 3
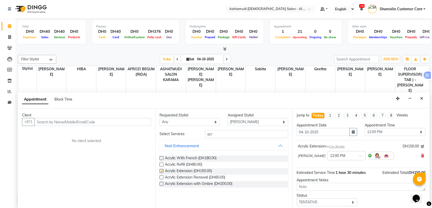
checkbox input "false"
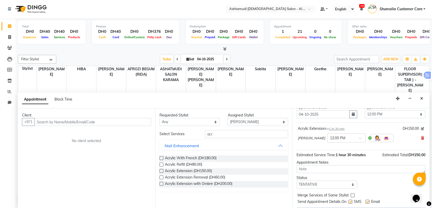
scroll to position [31, 0]
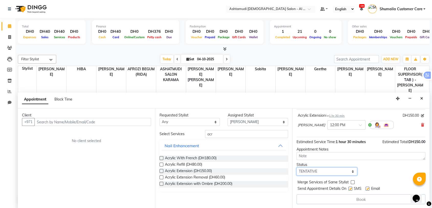
click at [332, 169] on select "Select TENTATIVE CONFIRM CHECK-IN UPCOMING" at bounding box center [327, 171] width 61 height 8
select select "upcoming"
click at [297, 167] on select "Select TENTATIVE CONFIRM CHECK-IN UPCOMING" at bounding box center [327, 171] width 61 height 8
click at [219, 134] on input "acr" at bounding box center [246, 134] width 83 height 8
type input "a"
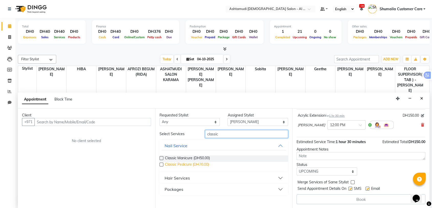
type input "classic"
click at [170, 164] on span "Classic Pedicure (DH70.00)" at bounding box center [187, 164] width 44 height 6
checkbox input "false"
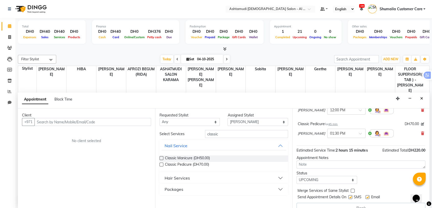
scroll to position [54, 0]
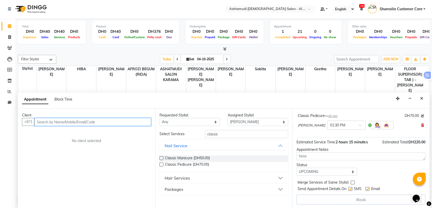
click at [63, 121] on input "text" at bounding box center [93, 122] width 117 height 8
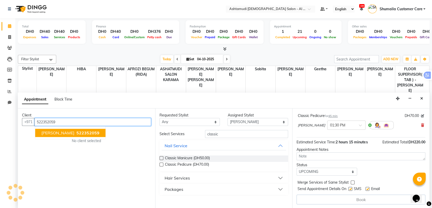
click at [77, 131] on span "522352059" at bounding box center [88, 132] width 23 height 5
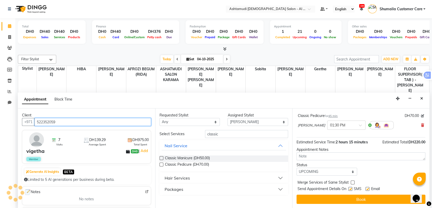
scroll to position [53, 0]
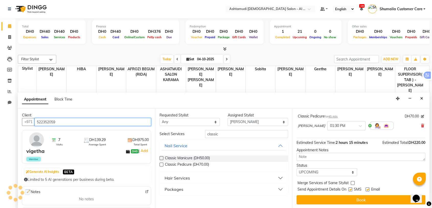
type input "522352059"
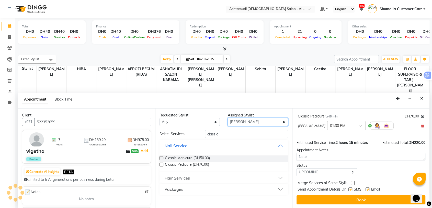
click at [254, 120] on select "Select AFROZI BEGUM (RIDA) [PERSON_NAME] ASHATMUDI SALON KARAMA FLOOR SUPERVISO…" at bounding box center [258, 122] width 61 height 8
select select "82140"
click at [228, 118] on select "Select AFROZI BEGUM (RIDA) [PERSON_NAME] ASHATMUDI SALON KARAMA FLOOR SUPERVISO…" at bounding box center [258, 122] width 61 height 8
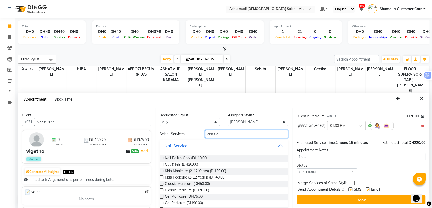
drag, startPoint x: 226, startPoint y: 134, endPoint x: 169, endPoint y: 136, distance: 56.3
click at [169, 136] on div "Select Services classic" at bounding box center [224, 134] width 137 height 8
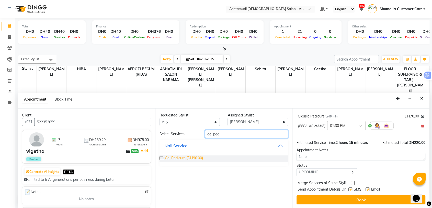
type input "gel ped"
click at [181, 158] on span "Gel Pedicure (DH90.00)" at bounding box center [184, 158] width 38 height 6
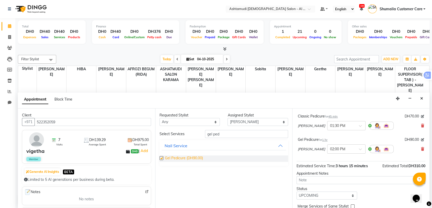
scroll to position [54, 0]
checkbox input "false"
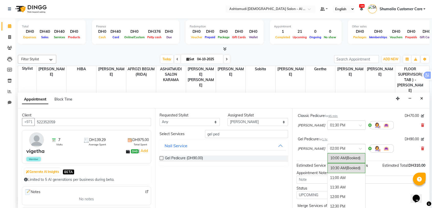
click at [333, 149] on input "text" at bounding box center [341, 147] width 23 height 5
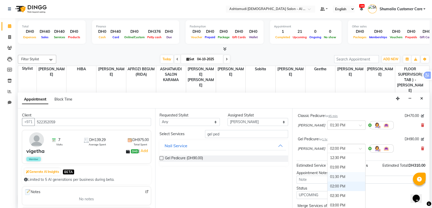
scroll to position [20, 0]
click at [328, 173] on div "12:00 PM" at bounding box center [347, 176] width 38 height 9
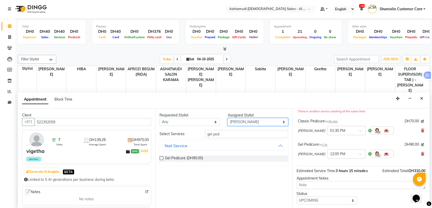
click at [251, 122] on select "Select AFROZI BEGUM (RIDA) ANALYN ASHATMUDI SALON KARAMA FLOOR SUPERVISOR( TAB …" at bounding box center [258, 122] width 61 height 8
select select "51954"
click at [228, 118] on select "Select AFROZI BEGUM (RIDA) ANALYN ASHATMUDI SALON KARAMA FLOOR SUPERVISOR( TAB …" at bounding box center [258, 122] width 61 height 8
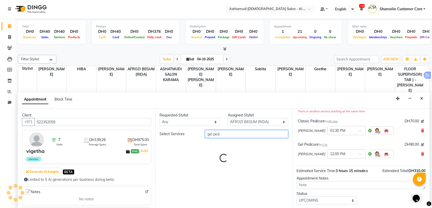
click at [225, 135] on input "gel ped" at bounding box center [246, 134] width 83 height 8
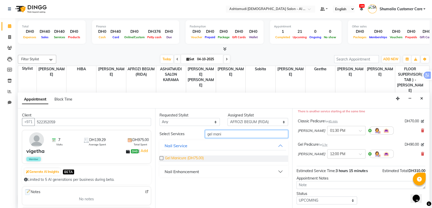
type input "gel mani"
click at [171, 159] on span "Gel Manicure (DH75.00)" at bounding box center [184, 158] width 39 height 6
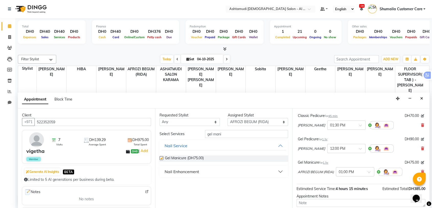
checkbox input "false"
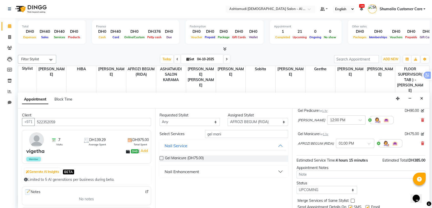
scroll to position [100, 0]
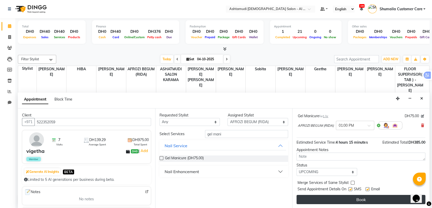
click at [340, 195] on button "Book" at bounding box center [361, 198] width 129 height 9
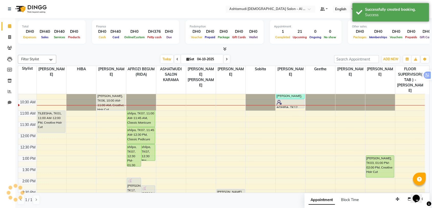
scroll to position [0, 0]
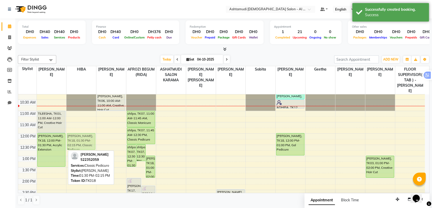
drag, startPoint x: 49, startPoint y: 166, endPoint x: 80, endPoint y: 132, distance: 45.7
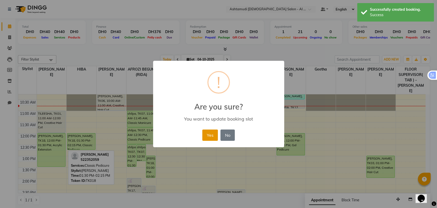
click at [209, 133] on button "Yes" at bounding box center [210, 134] width 16 height 11
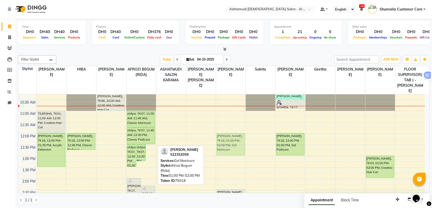
drag, startPoint x: 149, startPoint y: 152, endPoint x: 219, endPoint y: 128, distance: 74.0
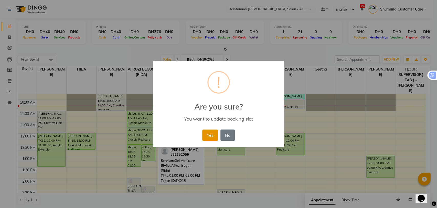
click at [211, 134] on button "Yes" at bounding box center [210, 134] width 16 height 11
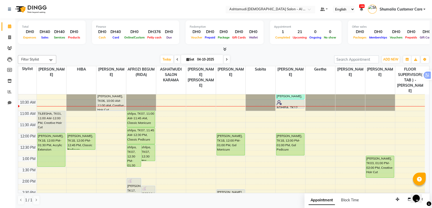
click at [290, 10] on input "text" at bounding box center [265, 9] width 74 height 5
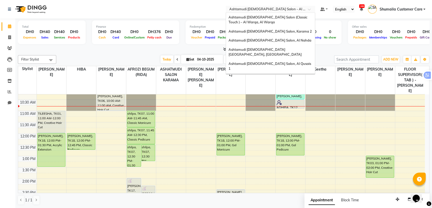
scroll to position [3, 0]
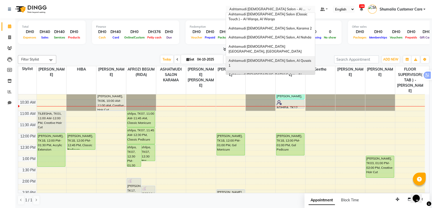
click at [278, 57] on div "Ashtamudi [DEMOGRAPHIC_DATA] Salon, Al Qusais 1" at bounding box center [270, 63] width 89 height 14
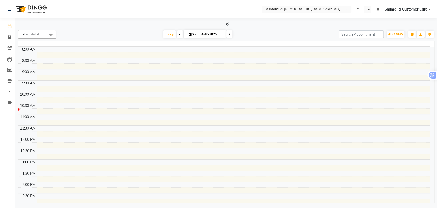
select select "en"
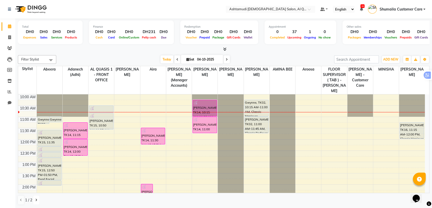
click at [36, 200] on icon at bounding box center [36, 199] width 2 height 3
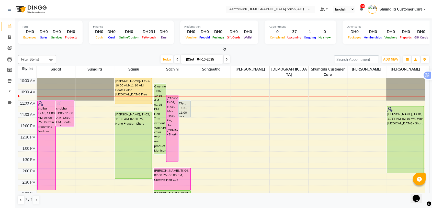
click at [226, 60] on icon at bounding box center [227, 59] width 2 height 3
type input "05-10-2025"
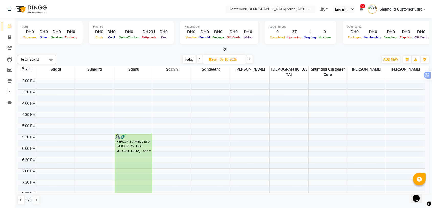
scroll to position [136, 0]
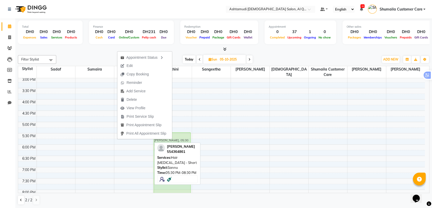
drag, startPoint x: 129, startPoint y: 141, endPoint x: 158, endPoint y: 141, distance: 29.4
click at [158, 141] on tr "rosmin, 05:30 PM-08:30 PM, Hair Botox - Short rosmin, 05:30 PM-08:30 PM, Hair B…" at bounding box center [221, 99] width 407 height 315
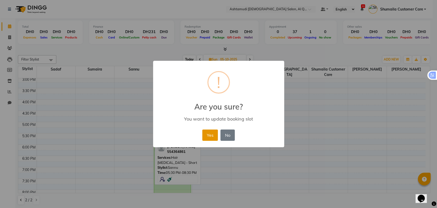
click at [204, 134] on button "Yes" at bounding box center [210, 134] width 16 height 11
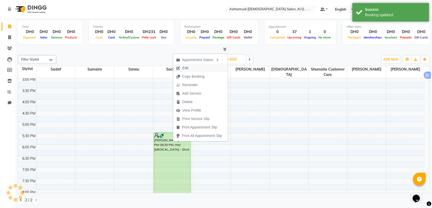
click at [186, 68] on span "Edit" at bounding box center [185, 67] width 6 height 5
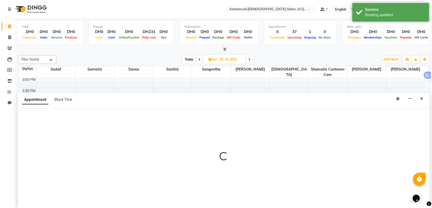
scroll to position [0, 0]
select select "tentative"
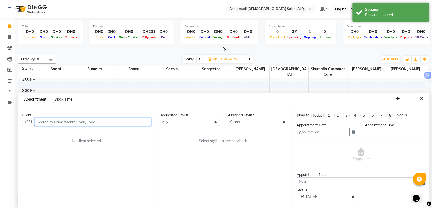
type input "05-10-2025"
select select "upcoming"
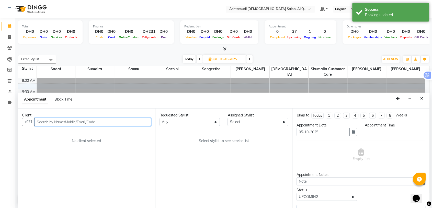
select select "1050"
select select "54602"
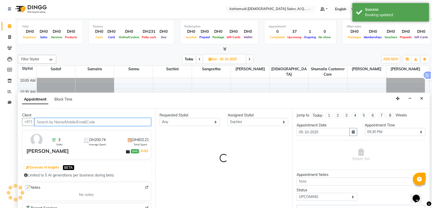
select select "3408"
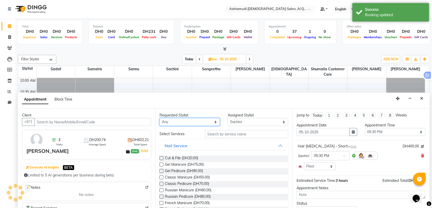
click at [185, 120] on select "Any Abeera Adanech (Adhi) Aira AL QUASIS 1 - FRONT OFFICE AMINA BEE Anila Thoma…" at bounding box center [190, 122] width 61 height 8
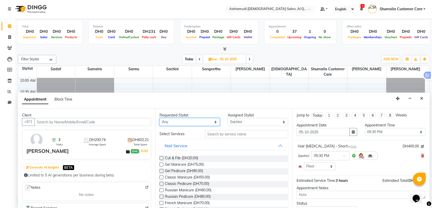
select select "54602"
click at [160, 118] on select "Any Abeera Adanech (Adhi) Aira AL QUASIS 1 - FRONT OFFICE AMINA BEE Anila Thoma…" at bounding box center [190, 122] width 61 height 8
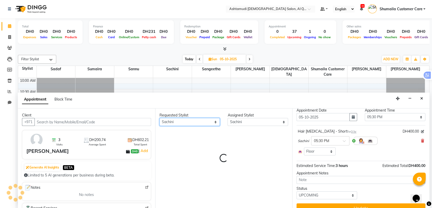
scroll to position [23, 0]
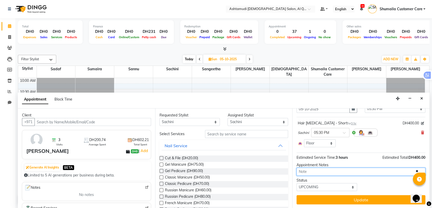
click at [340, 170] on textarea at bounding box center [361, 171] width 129 height 8
click at [328, 184] on select "Select TENTATIVE CONFIRM UPCOMING" at bounding box center [327, 187] width 61 height 8
select select "confirm booking"
click at [297, 183] on select "Select TENTATIVE CONFIRM UPCOMING" at bounding box center [327, 187] width 61 height 8
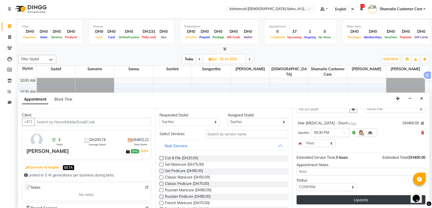
click at [338, 198] on button "Update" at bounding box center [361, 199] width 129 height 9
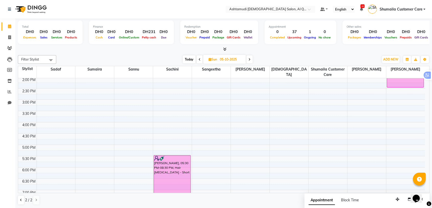
scroll to position [199, 0]
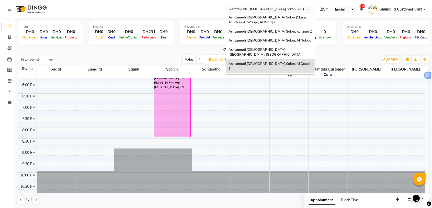
click at [265, 8] on input "text" at bounding box center [265, 9] width 74 height 5
click at [268, 32] on span "Ashtamudi Ladies Salon, Karama 2" at bounding box center [270, 31] width 83 height 4
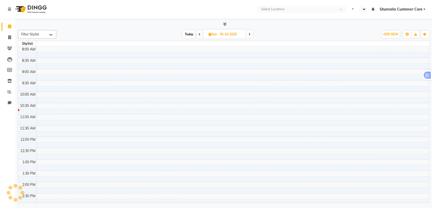
select select "en"
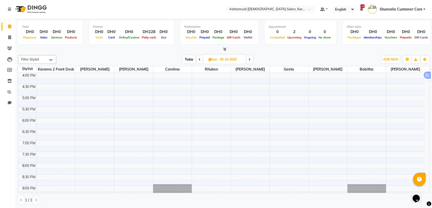
scroll to position [193, 0]
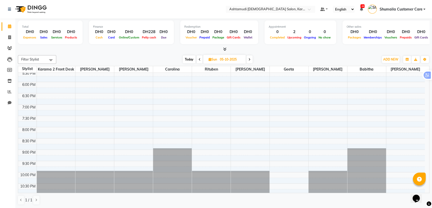
click at [197, 60] on span at bounding box center [200, 59] width 6 height 8
type input "04-10-2025"
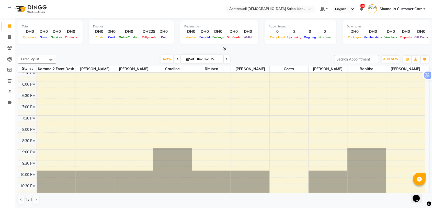
scroll to position [0, 0]
click at [344, 60] on input "search" at bounding box center [356, 59] width 45 height 8
drag, startPoint x: 364, startPoint y: 60, endPoint x: 296, endPoint y: 62, distance: 68.6
click at [296, 62] on div "Filter Stylist Select All Babitha Carolina Farsana Begum Geeta Jyothi Krishna K…" at bounding box center [224, 59] width 412 height 9
type input "555318936"
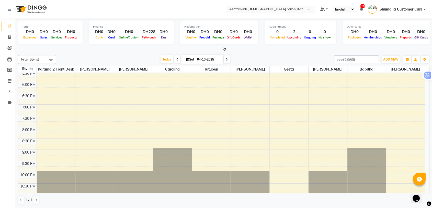
click at [287, 12] on input "text" at bounding box center [265, 9] width 74 height 5
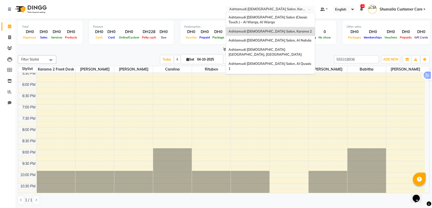
click at [277, 75] on span "Ashtamudi [DEMOGRAPHIC_DATA] Salon - Al Karama, [GEOGRAPHIC_DATA] -[GEOGRAPHIC_…" at bounding box center [266, 82] width 74 height 14
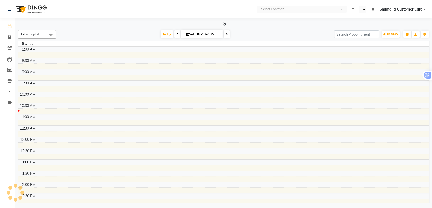
select select "en"
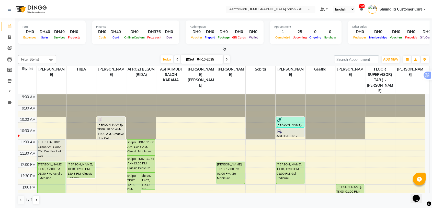
click at [301, 10] on input "text" at bounding box center [265, 9] width 74 height 5
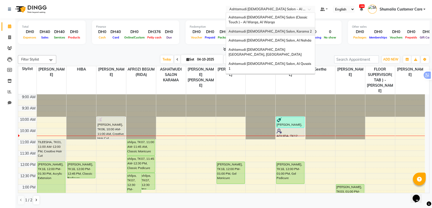
scroll to position [3, 0]
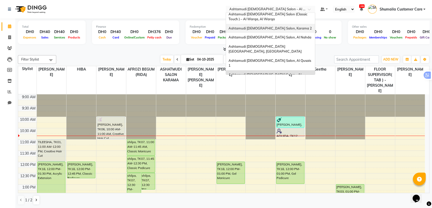
click at [272, 29] on span "Ashtamudi [DEMOGRAPHIC_DATA] Salon, Karama 2" at bounding box center [270, 28] width 83 height 4
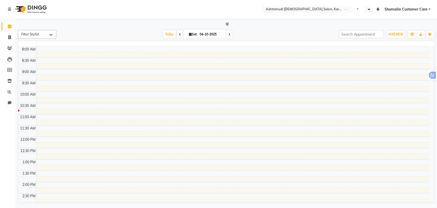
select select "en"
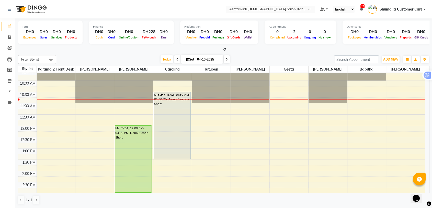
scroll to position [28, 0]
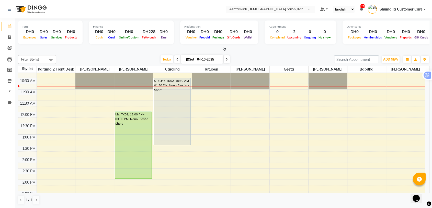
click at [178, 59] on span at bounding box center [178, 59] width 6 height 8
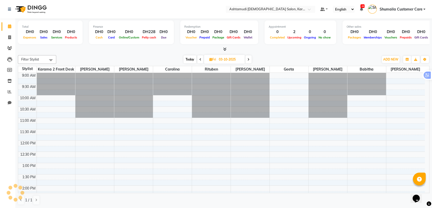
scroll to position [23, 0]
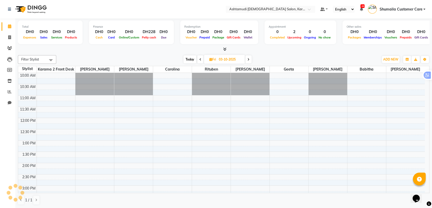
click at [248, 60] on span at bounding box center [249, 59] width 6 height 8
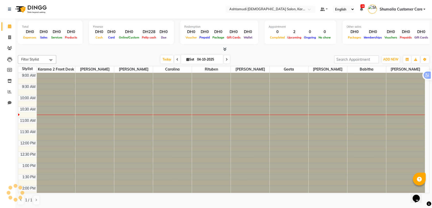
click at [224, 60] on span at bounding box center [227, 59] width 6 height 8
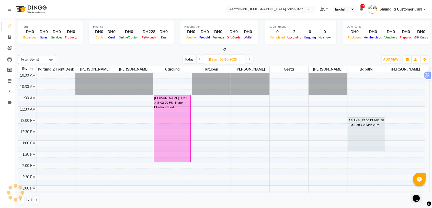
click at [199, 60] on icon at bounding box center [200, 59] width 2 height 3
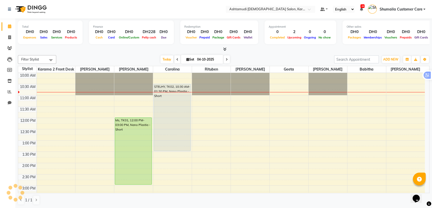
click at [227, 58] on span at bounding box center [227, 59] width 6 height 8
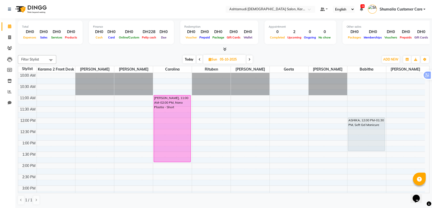
click at [199, 60] on icon at bounding box center [200, 59] width 2 height 3
type input "04-10-2025"
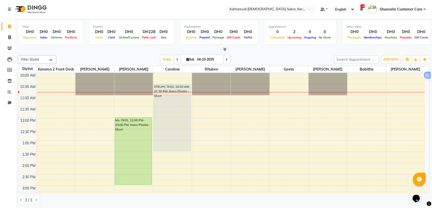
click at [208, 136] on div "9:00 AM 9:30 AM 10:00 AM 10:30 AM 11:00 AM 11:30 AM 12:00 PM 12:30 PM 1:00 PM 1…" at bounding box center [221, 207] width 407 height 315
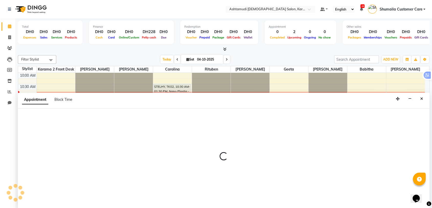
scroll to position [0, 0]
select select "71373"
select select "tentative"
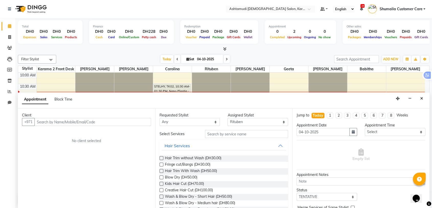
click at [88, 122] on input "text" at bounding box center [93, 122] width 117 height 8
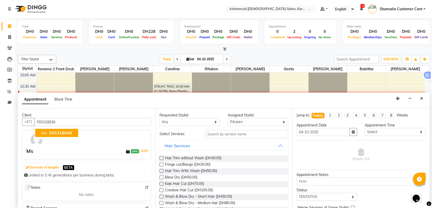
click at [63, 133] on span "555318936" at bounding box center [60, 132] width 23 height 5
type input "555318936"
click at [421, 97] on icon "Close" at bounding box center [422, 98] width 3 height 4
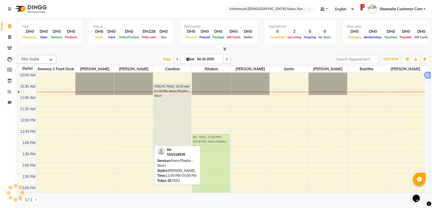
drag, startPoint x: 126, startPoint y: 121, endPoint x: 198, endPoint y: 139, distance: 74.0
click at [198, 139] on tr "Ms, TK01, 12:00 PM-03:00 PM, Nano Plastia - Short STELHY, TK02, 10:30 AM-01:30 …" at bounding box center [221, 207] width 407 height 315
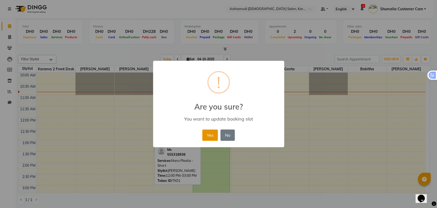
click at [209, 134] on button "Yes" at bounding box center [210, 134] width 16 height 11
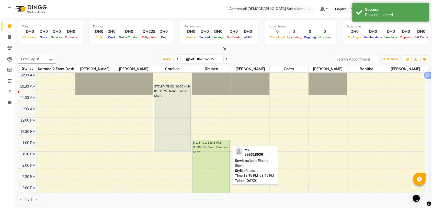
click at [208, 142] on div "Ms, TK01, 12:45 PM-03:45 PM, Nano Plastia - Short Ms, TK01, 12:45 PM-03:45 PM, …" at bounding box center [211, 207] width 39 height 315
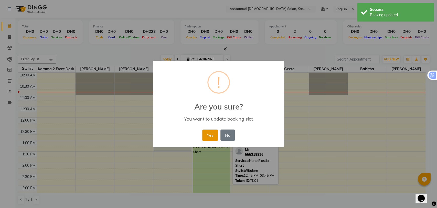
click at [205, 134] on button "Yes" at bounding box center [210, 134] width 16 height 11
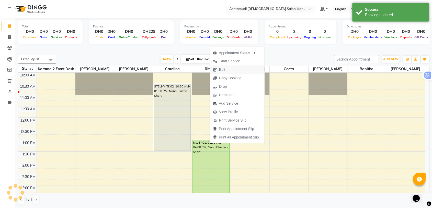
click at [231, 69] on button "Edit" at bounding box center [237, 69] width 55 height 8
select select "tentative"
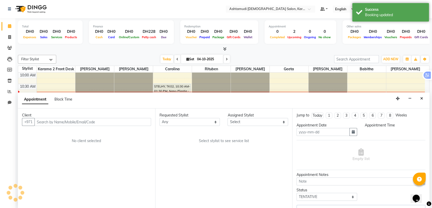
type input "04-10-2025"
select select "upcoming"
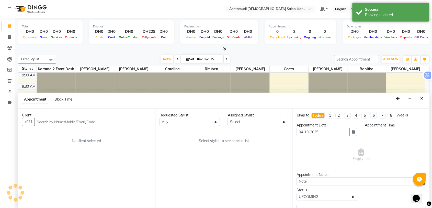
select select "780"
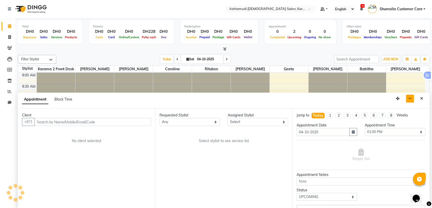
select select "71373"
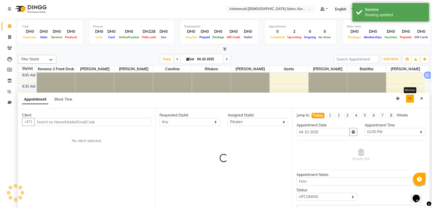
scroll to position [23, 0]
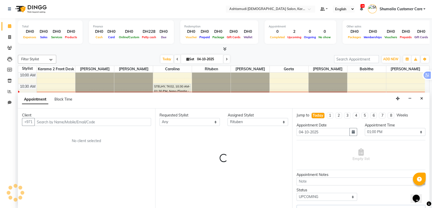
click at [421, 97] on icon "Close" at bounding box center [422, 98] width 3 height 4
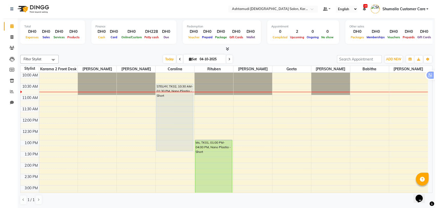
scroll to position [80, 0]
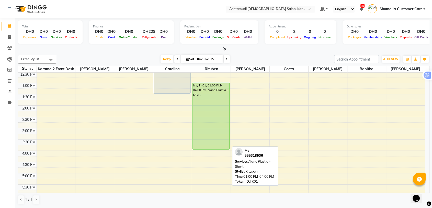
click at [203, 84] on div "Ms, TK01, 01:00 PM-04:00 PM, Nano Plastia - Short" at bounding box center [211, 116] width 37 height 66
click at [215, 86] on div "Ms, TK01, 01:00 PM-04:00 PM, Nano Plastia - Short" at bounding box center [211, 116] width 37 height 66
select select "5"
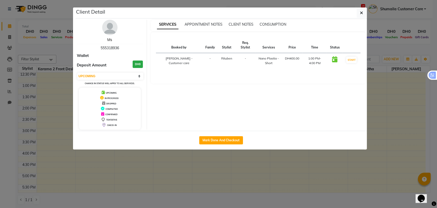
click at [108, 38] on link "Ms" at bounding box center [109, 39] width 5 height 5
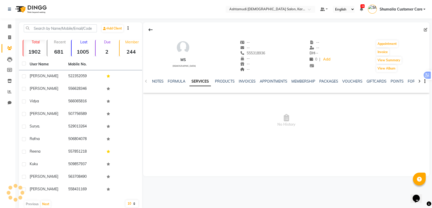
click at [428, 27] on span at bounding box center [427, 29] width 6 height 5
click at [427, 28] on icon at bounding box center [426, 30] width 4 height 4
select select "3798"
select select "female"
select select "50641"
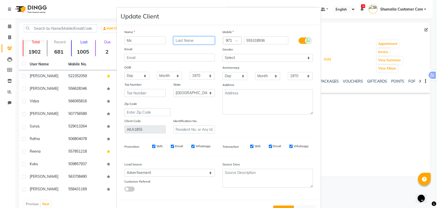
click at [183, 42] on input "text" at bounding box center [193, 40] width 41 height 8
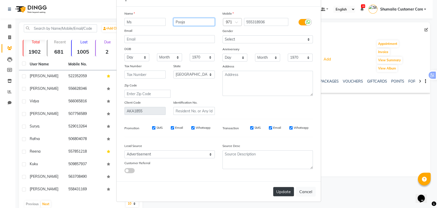
type input "Pooja"
click at [279, 187] on button "Update" at bounding box center [283, 191] width 21 height 9
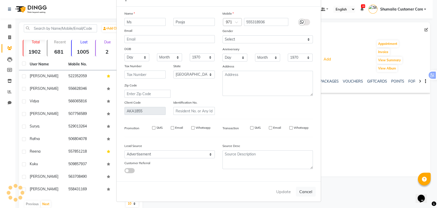
select select
select select "null"
select select
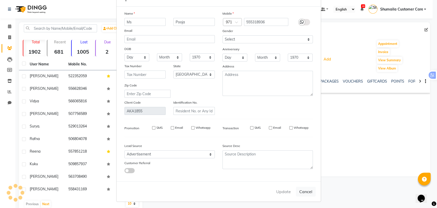
select select
checkbox input "false"
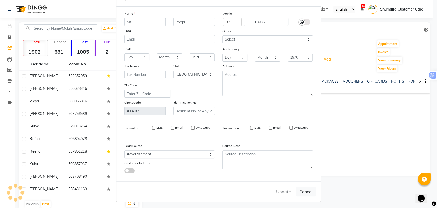
checkbox input "false"
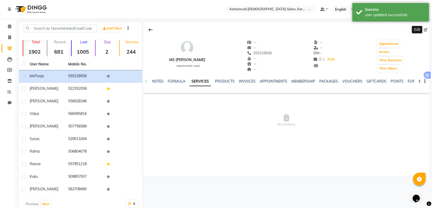
click at [427, 30] on icon at bounding box center [426, 30] width 4 height 4
select select
select select "female"
select select "50641"
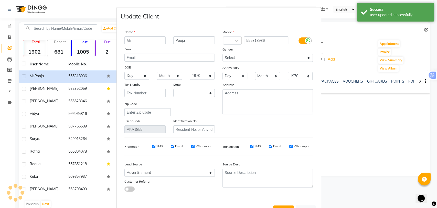
select select "3798"
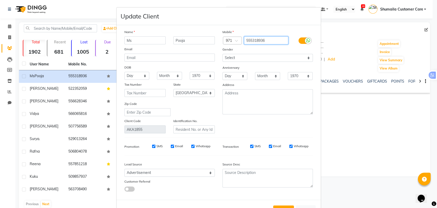
drag, startPoint x: 269, startPoint y: 39, endPoint x: 213, endPoint y: 46, distance: 56.5
click at [220, 46] on div "Mobile Country Code × 971 555318936 Gender Select Male Female Other Prefer Not …" at bounding box center [268, 81] width 98 height 104
paste input "910"
click at [250, 41] on input "910555318936" at bounding box center [266, 40] width 44 height 8
type input "555318936"
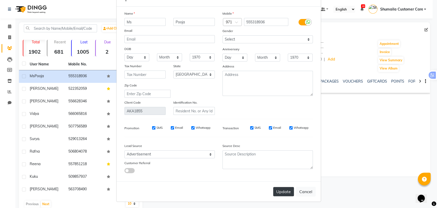
click at [279, 190] on button "Update" at bounding box center [283, 191] width 21 height 9
select select
select select "null"
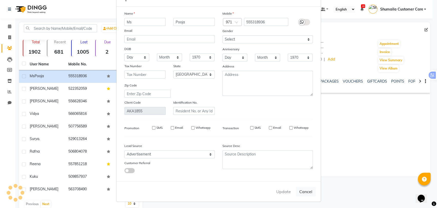
select select
checkbox input "false"
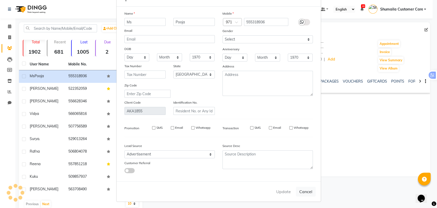
checkbox input "false"
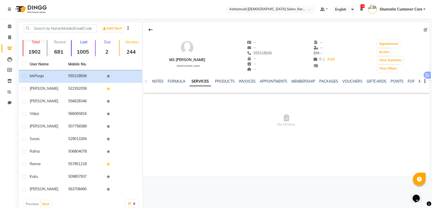
click at [290, 10] on input "text" at bounding box center [265, 9] width 74 height 5
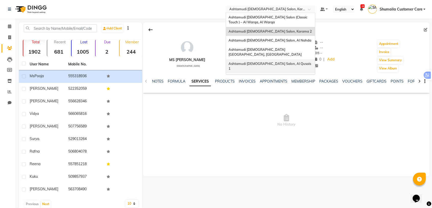
click at [282, 61] on span "Ashtamudi [DEMOGRAPHIC_DATA] Salon, Al Qusais 1" at bounding box center [270, 65] width 83 height 9
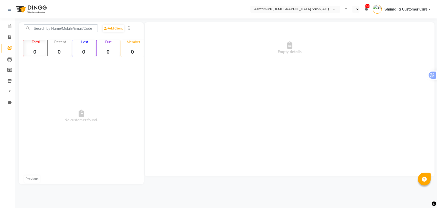
select select "en"
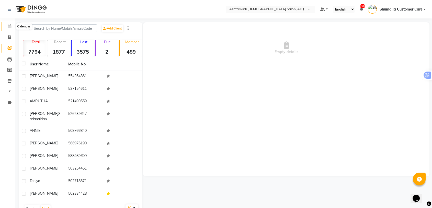
click at [9, 25] on icon at bounding box center [9, 26] width 3 height 4
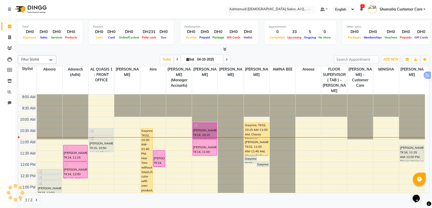
click at [284, 9] on input "text" at bounding box center [265, 9] width 74 height 5
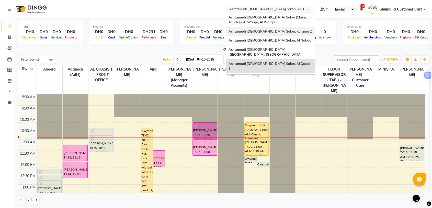
click at [276, 31] on span "Ashtamudi [DEMOGRAPHIC_DATA] Salon, Karama 2" at bounding box center [270, 31] width 83 height 4
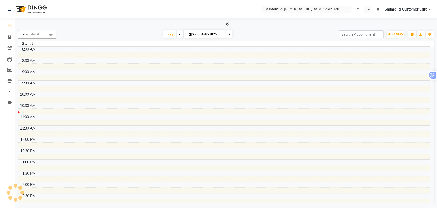
select select "en"
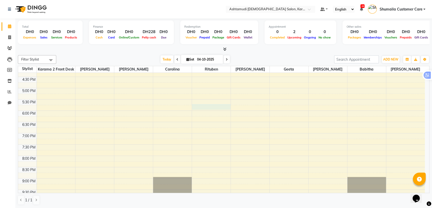
click at [203, 107] on div "9:00 AM 9:30 AM 10:00 AM 10:30 AM 11:00 AM 11:30 AM 12:00 PM 12:30 PM 1:00 PM 1…" at bounding box center [221, 65] width 407 height 315
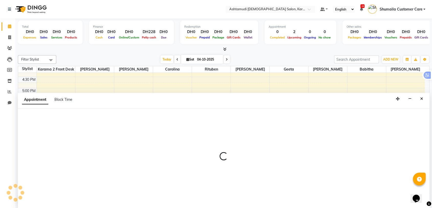
scroll to position [0, 0]
select select "71373"
select select "tentative"
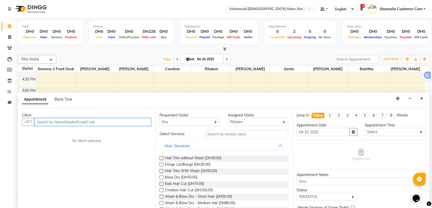
paste input "Hello and welcome t"
type input "Hello and welcome t"
drag, startPoint x: 76, startPoint y: 122, endPoint x: 2, endPoint y: 124, distance: 74.0
click at [2, 124] on app-home "Select Location × Ashtamudi [DEMOGRAPHIC_DATA] Salon, Karama 2 Default Panel My…" at bounding box center [216, 104] width 432 height 208
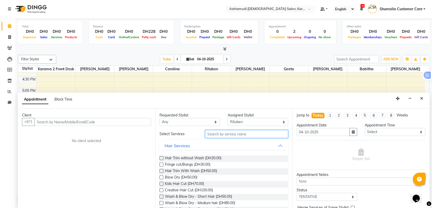
click at [211, 133] on input "text" at bounding box center [246, 134] width 83 height 8
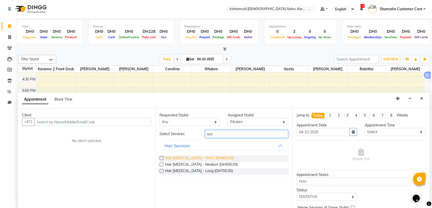
type input "bot"
click at [183, 156] on span "Hair [MEDICAL_DATA] - Short (DH400.00)" at bounding box center [199, 158] width 69 height 6
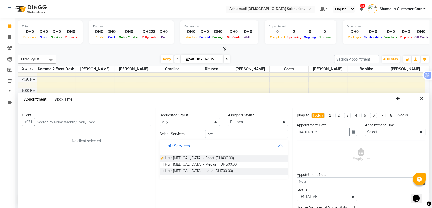
checkbox input "false"
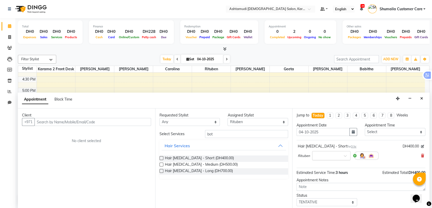
click at [328, 157] on div "×" at bounding box center [331, 155] width 38 height 9
click at [323, 169] on div "05:30 PM" at bounding box center [332, 168] width 38 height 9
click at [62, 122] on input "text" at bounding box center [93, 122] width 117 height 8
paste input "910566138214"
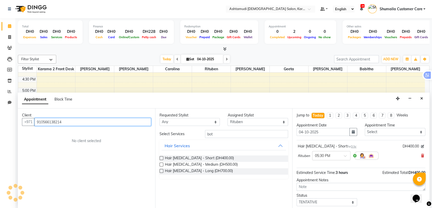
click at [45, 121] on input "910566138214" at bounding box center [93, 122] width 117 height 8
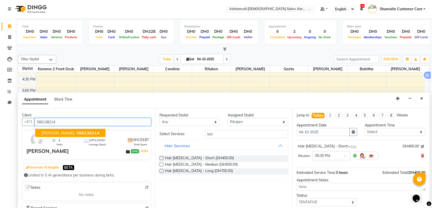
click at [77, 131] on span "566138214" at bounding box center [88, 132] width 23 height 5
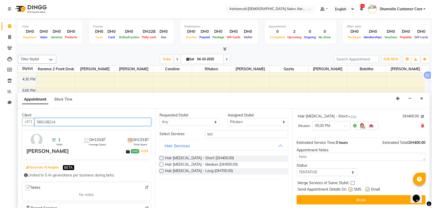
scroll to position [30, 0]
type input "566138214"
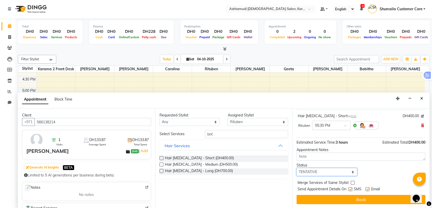
click at [331, 172] on select "Select TENTATIVE CONFIRM CHECK-IN UPCOMING" at bounding box center [327, 172] width 61 height 8
select select "upcoming"
click at [297, 168] on select "Select TENTATIVE CONFIRM CHECK-IN UPCOMING" at bounding box center [327, 172] width 61 height 8
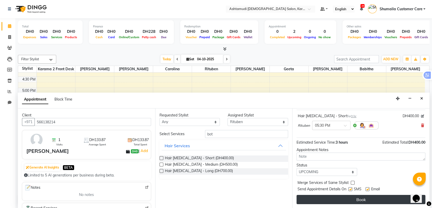
click at [332, 201] on button "Book" at bounding box center [361, 198] width 129 height 9
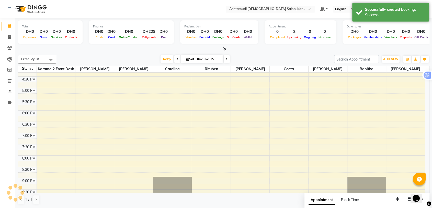
scroll to position [0, 0]
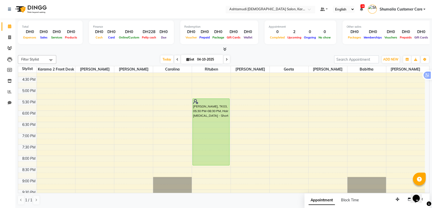
click at [275, 9] on input "text" at bounding box center [265, 9] width 74 height 5
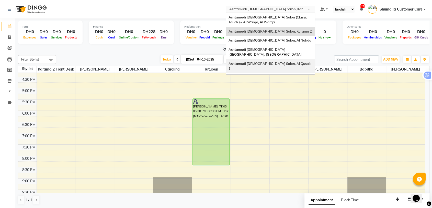
click at [280, 61] on span "Ashtamudi [DEMOGRAPHIC_DATA] Salon, Al Qusais 1" at bounding box center [270, 65] width 83 height 9
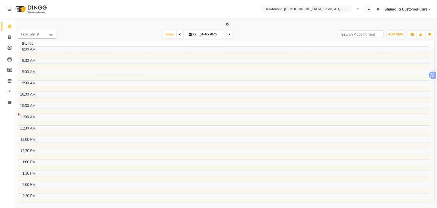
select select "en"
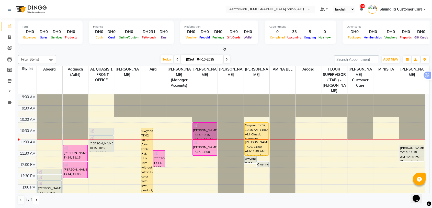
click at [37, 201] on icon at bounding box center [36, 199] width 2 height 3
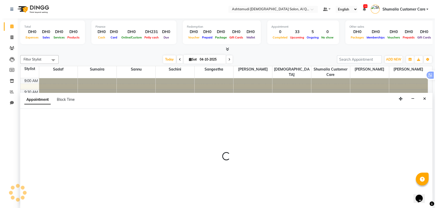
scroll to position [0, 0]
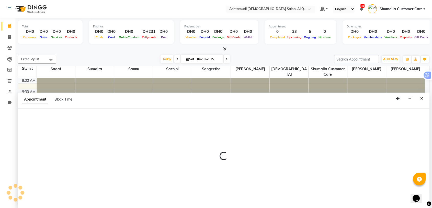
select select "53706"
select select "tentative"
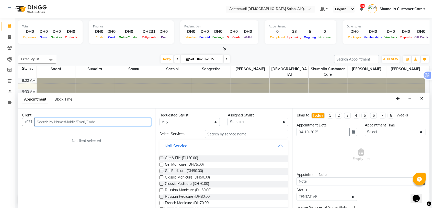
click at [76, 123] on input "text" at bounding box center [93, 122] width 117 height 8
paste input "52 327 1993"
click at [50, 119] on input "52 327 1993" at bounding box center [82, 122] width 95 height 8
click at [43, 120] on input "52 3271993" at bounding box center [82, 122] width 95 height 8
type input "523271993"
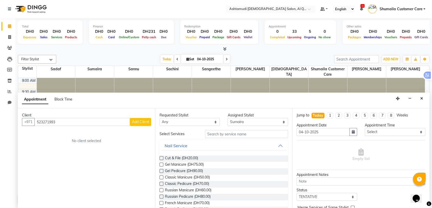
click at [137, 121] on span "Add Client" at bounding box center [140, 121] width 17 height 5
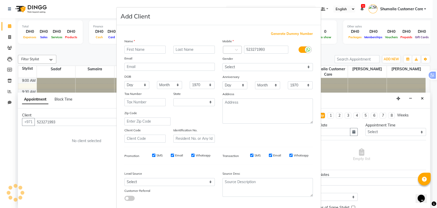
select select "3798"
type input "Lincy"
click at [205, 48] on input "text" at bounding box center [193, 50] width 41 height 8
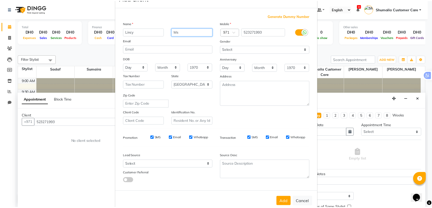
scroll to position [28, 0]
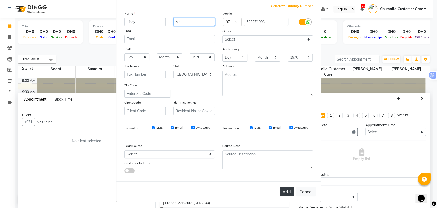
type input "Ms"
click at [283, 192] on button "Add" at bounding box center [286, 191] width 14 height 9
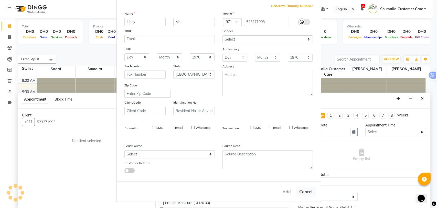
select select
select select "null"
select select
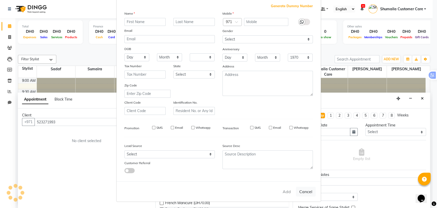
select select
checkbox input "false"
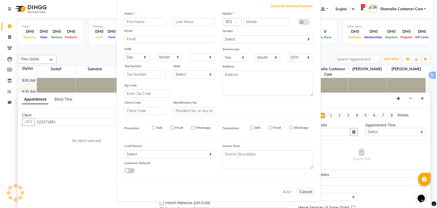
checkbox input "false"
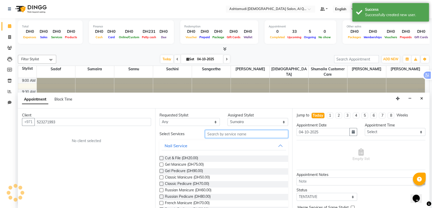
click at [233, 134] on input "text" at bounding box center [246, 134] width 83 height 8
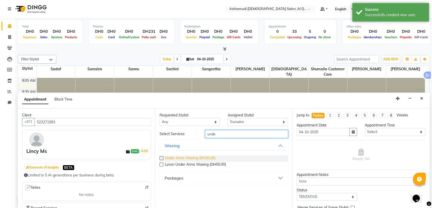
type input "unde"
click at [204, 158] on span "Under Arms Waxing (DH30.00)" at bounding box center [190, 158] width 51 height 6
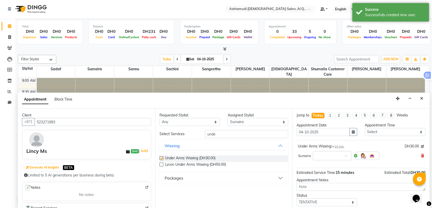
checkbox input "false"
click at [331, 156] on input "text" at bounding box center [327, 154] width 23 height 5
click at [323, 194] on div "11:30 AM" at bounding box center [332, 193] width 38 height 9
drag, startPoint x: 187, startPoint y: 133, endPoint x: 178, endPoint y: 133, distance: 9.5
click at [178, 133] on div "Select Services unde" at bounding box center [224, 134] width 137 height 8
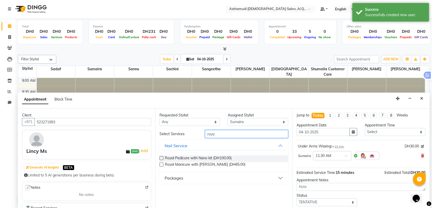
type input "roya"
click at [190, 175] on button "Packages" at bounding box center [224, 177] width 125 height 9
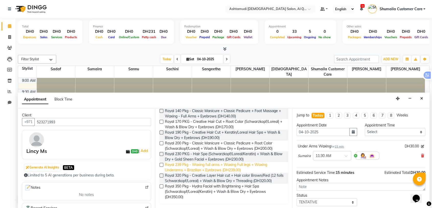
scroll to position [84, 0]
click at [162, 152] on label at bounding box center [162, 154] width 4 height 4
click at [162, 152] on input "checkbox" at bounding box center [161, 153] width 3 height 3
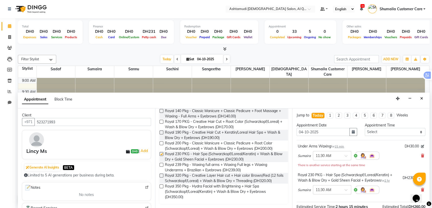
checkbox input "false"
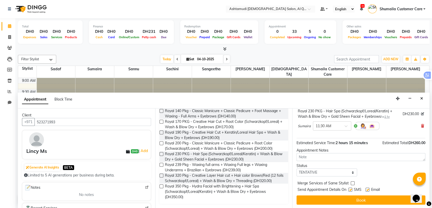
scroll to position [64, 0]
click at [328, 173] on select "Select TENTATIVE CONFIRM CHECK-IN UPCOMING" at bounding box center [327, 172] width 61 height 8
select select "upcoming"
click at [297, 168] on select "Select TENTATIVE CONFIRM CHECK-IN UPCOMING" at bounding box center [327, 172] width 61 height 8
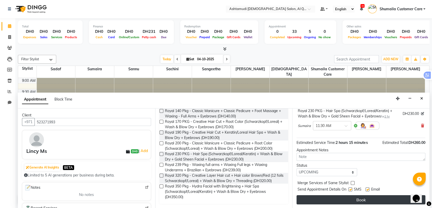
click at [338, 199] on button "Book" at bounding box center [361, 199] width 129 height 9
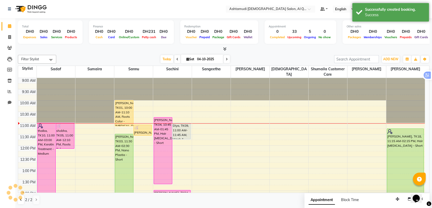
scroll to position [0, 0]
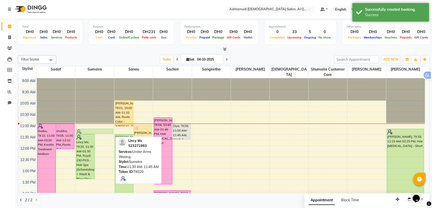
drag, startPoint x: 99, startPoint y: 136, endPoint x: 86, endPoint y: 129, distance: 14.7
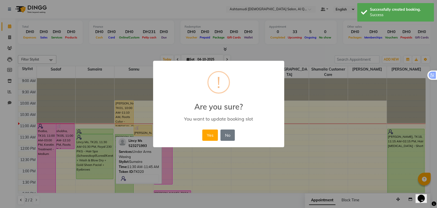
click at [201, 134] on div "Yes No No" at bounding box center [218, 135] width 35 height 14
click at [207, 135] on button "Yes" at bounding box center [210, 134] width 16 height 11
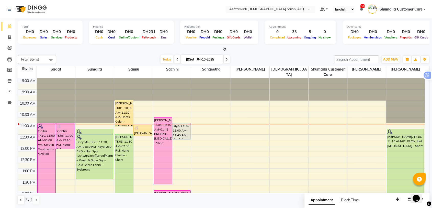
scroll to position [28, 0]
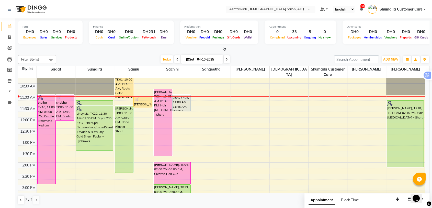
click at [270, 12] on input "text" at bounding box center [265, 9] width 74 height 5
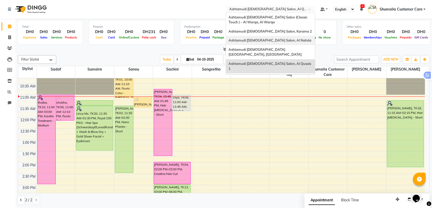
click at [272, 38] on span "Ashtamudi Ladies Salon, Al Nahda" at bounding box center [270, 40] width 83 height 4
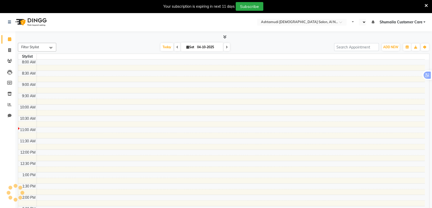
select select "en"
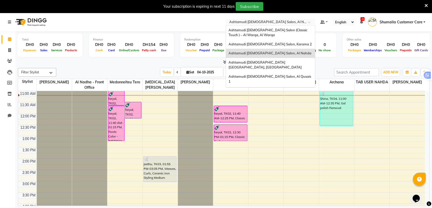
click at [274, 23] on input "text" at bounding box center [265, 22] width 74 height 5
click at [268, 42] on span "Ashtamudi [DEMOGRAPHIC_DATA] Salon, Karama 2" at bounding box center [270, 44] width 83 height 4
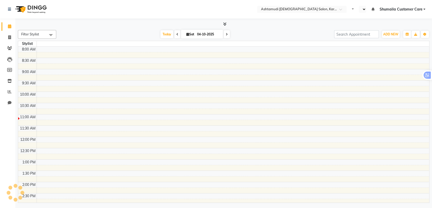
select select "en"
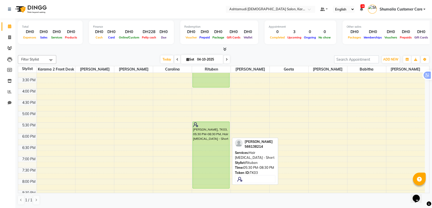
scroll to position [142, 0]
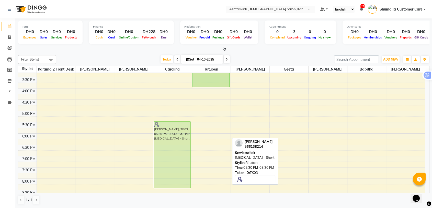
drag, startPoint x: 207, startPoint y: 136, endPoint x: 173, endPoint y: 135, distance: 34.1
click at [173, 135] on tr "STELHY, TK02, 10:30 AM-01:30 PM, Nano Plastia - Short [PERSON_NAME], TK03, 05:3…" at bounding box center [221, 88] width 407 height 315
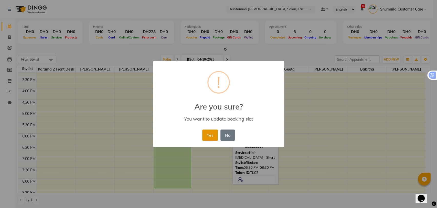
click at [209, 134] on button "Yes" at bounding box center [210, 134] width 16 height 11
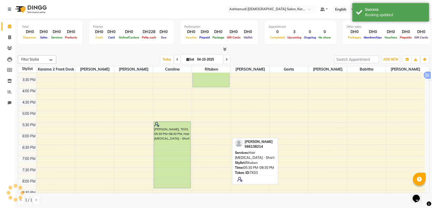
click at [209, 112] on div "9:00 AM 9:30 AM 10:00 AM 10:30 AM 11:00 AM 11:30 AM 12:00 PM 12:30 PM 1:00 PM 1…" at bounding box center [221, 88] width 407 height 315
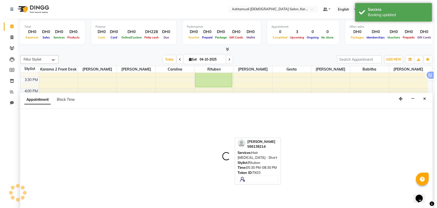
scroll to position [0, 0]
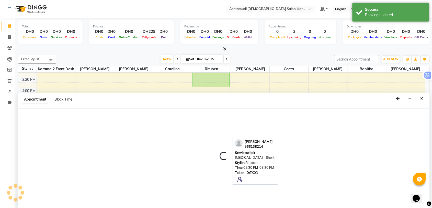
select select "71373"
select select "tentative"
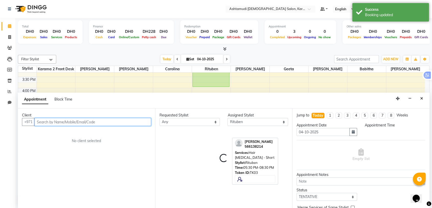
select select "1020"
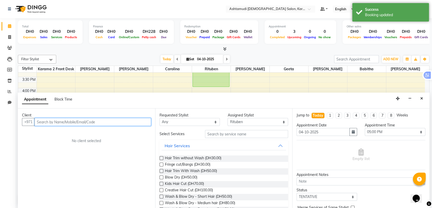
click at [115, 122] on input "text" at bounding box center [93, 122] width 117 height 8
paste input "971 58 133 2552"
click at [57, 121] on input "971 58 133 2552" at bounding box center [82, 122] width 95 height 8
click at [50, 120] on input "971 58 1332552" at bounding box center [82, 122] width 95 height 8
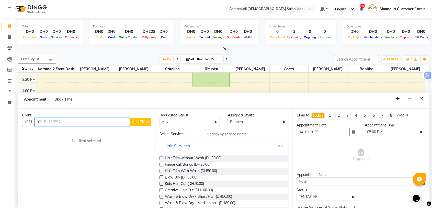
click at [43, 121] on input "971 51332552" at bounding box center [82, 122] width 95 height 8
click at [45, 119] on input "971 581332552" at bounding box center [82, 122] width 95 height 8
type input "581332552"
click at [139, 123] on span "Add Client" at bounding box center [140, 121] width 17 height 5
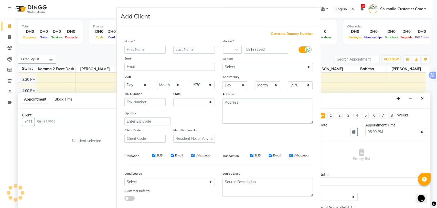
select select "3798"
paste input "Ramya Raj"
drag, startPoint x: 138, startPoint y: 48, endPoint x: 170, endPoint y: 52, distance: 32.2
click at [165, 49] on div "Ramya Raj" at bounding box center [145, 50] width 49 height 8
type input "Ramya"
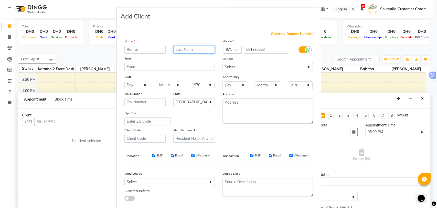
click at [189, 51] on input "text" at bounding box center [193, 50] width 41 height 8
paste input "Raj"
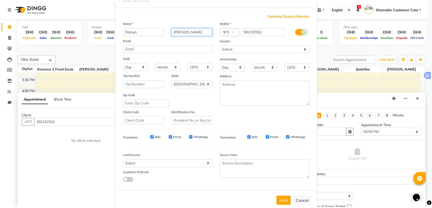
scroll to position [28, 0]
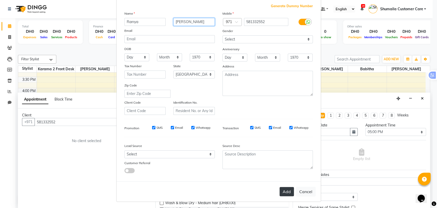
type input "Raj"
click at [284, 191] on button "Add" at bounding box center [286, 191] width 14 height 9
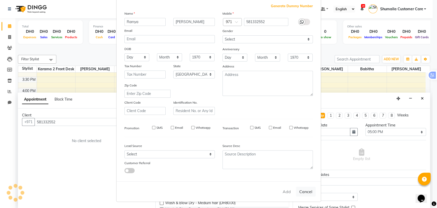
select select
select select "null"
select select
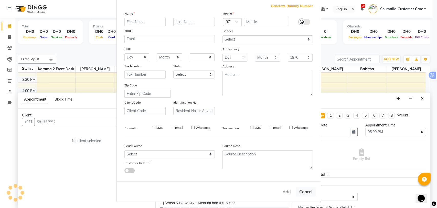
select select
checkbox input "false"
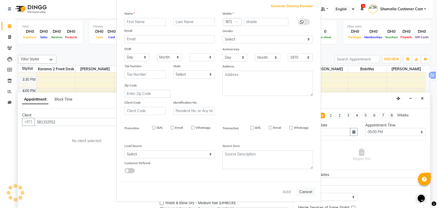
checkbox input "false"
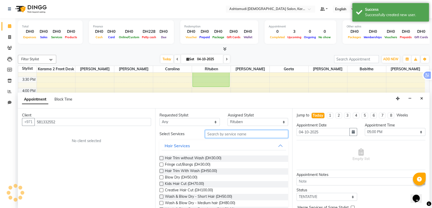
click at [214, 133] on input "text" at bounding box center [246, 134] width 83 height 8
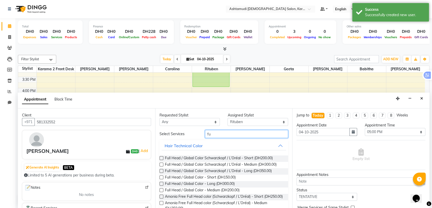
type input "f"
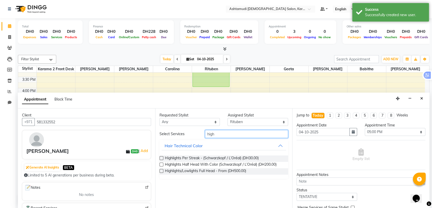
type input "high"
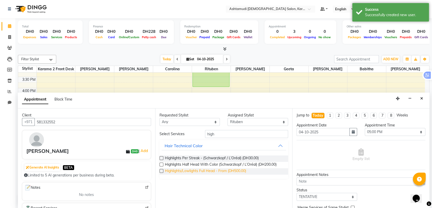
drag, startPoint x: 162, startPoint y: 170, endPoint x: 186, endPoint y: 171, distance: 24.6
click at [162, 170] on label at bounding box center [162, 171] width 4 height 4
click at [162, 170] on input "checkbox" at bounding box center [161, 170] width 3 height 3
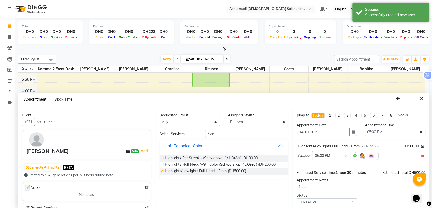
checkbox input "false"
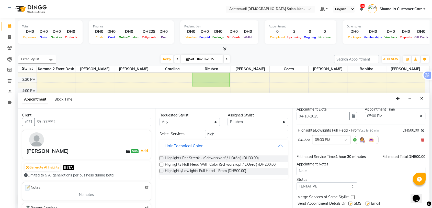
scroll to position [30, 0]
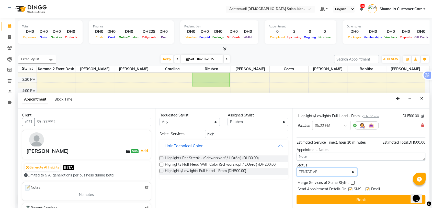
drag, startPoint x: 327, startPoint y: 170, endPoint x: 324, endPoint y: 175, distance: 5.0
click at [327, 170] on select "Select TENTATIVE CONFIRM CHECK-IN UPCOMING" at bounding box center [327, 172] width 61 height 8
select select "upcoming"
click at [297, 168] on select "Select TENTATIVE CONFIRM CHECK-IN UPCOMING" at bounding box center [327, 172] width 61 height 8
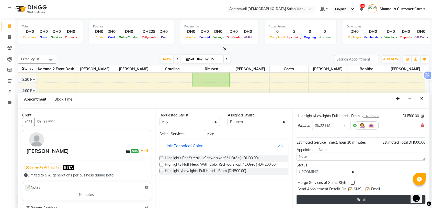
click at [330, 197] on button "Book" at bounding box center [361, 198] width 129 height 9
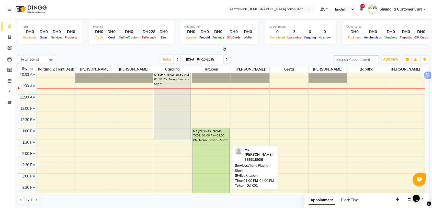
scroll to position [0, 0]
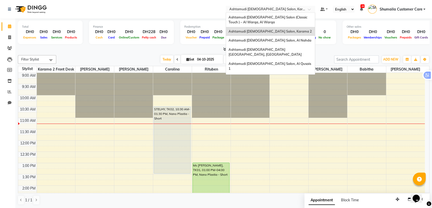
click at [287, 7] on input "text" at bounding box center [265, 9] width 74 height 5
click at [281, 73] on div "Ashtamudi [DEMOGRAPHIC_DATA] Salon - Al Karama, [GEOGRAPHIC_DATA] -[GEOGRAPHIC_…" at bounding box center [270, 82] width 89 height 19
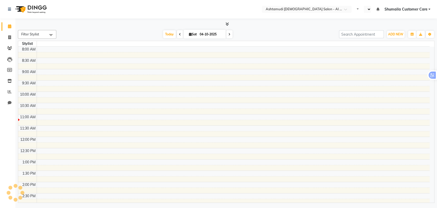
select select "en"
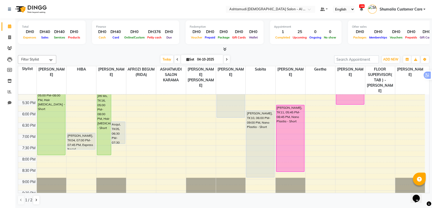
scroll to position [176, 0]
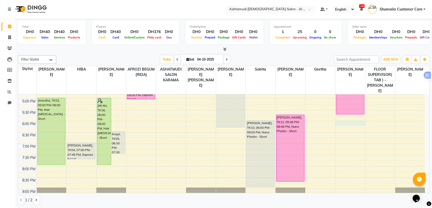
click at [347, 112] on div "9:00 AM 9:30 AM 10:00 AM 10:30 AM 11:00 AM 11:30 AM 12:00 PM 12:30 PM 1:00 PM 1…" at bounding box center [221, 75] width 407 height 315
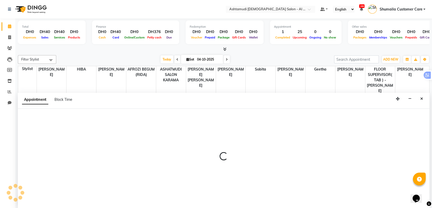
scroll to position [0, 0]
select select "88189"
select select "1080"
select select "tentative"
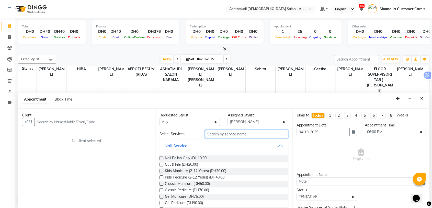
click at [215, 133] on input "text" at bounding box center [246, 134] width 83 height 8
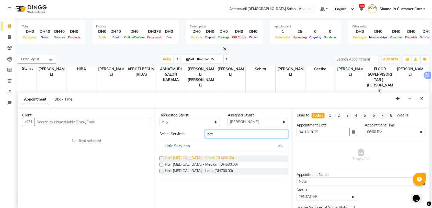
type input "bot"
click at [182, 157] on span "Hair [MEDICAL_DATA] - Short (DH400.00)" at bounding box center [199, 158] width 69 height 6
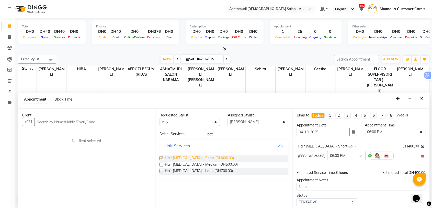
checkbox input "false"
click at [349, 156] on div at bounding box center [347, 154] width 38 height 5
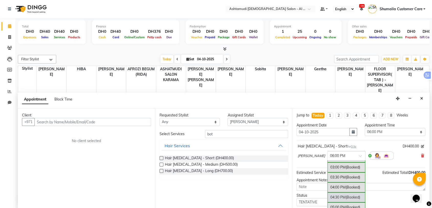
scroll to position [124, 0]
click at [423, 99] on icon "Close" at bounding box center [422, 98] width 3 height 4
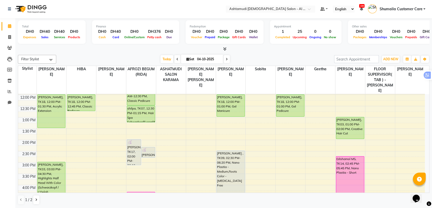
scroll to position [57, 0]
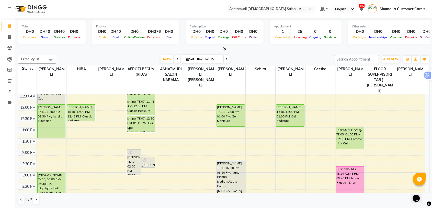
click at [224, 59] on span at bounding box center [227, 59] width 6 height 8
type input "05-10-2025"
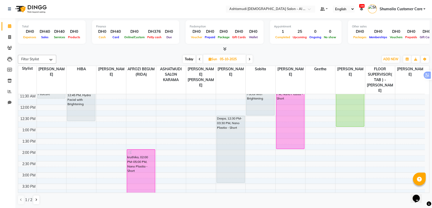
scroll to position [0, 0]
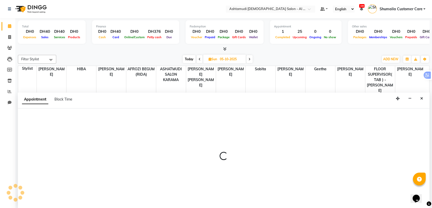
select select "51953"
select select "660"
select select "tentative"
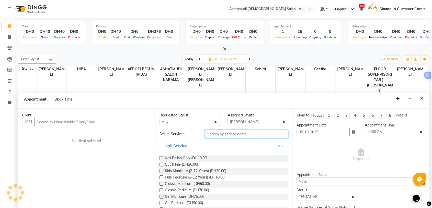
click at [223, 132] on input "text" at bounding box center [246, 134] width 83 height 8
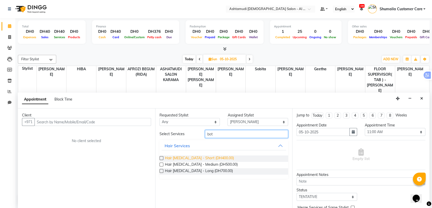
type input "bot"
click at [200, 158] on span "Hair [MEDICAL_DATA] - Short (DH400.00)" at bounding box center [199, 158] width 69 height 6
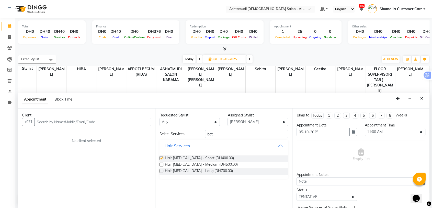
checkbox input "false"
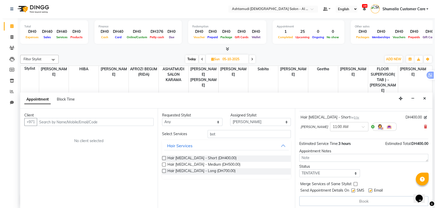
scroll to position [31, 0]
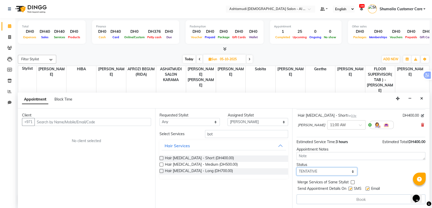
click at [323, 170] on select "Select TENTATIVE CONFIRM UPCOMING" at bounding box center [327, 171] width 61 height 8
select select "upcoming"
click at [297, 167] on select "Select TENTATIVE CONFIRM UPCOMING" at bounding box center [327, 171] width 61 height 8
click at [123, 122] on input "text" at bounding box center [93, 122] width 117 height 8
drag, startPoint x: 42, startPoint y: 119, endPoint x: 47, endPoint y: 121, distance: 5.2
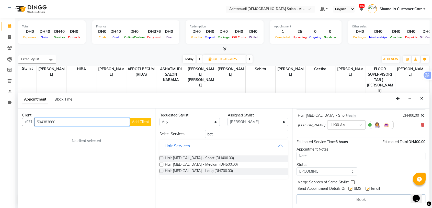
click at [47, 121] on input "504383860" at bounding box center [82, 122] width 95 height 8
type input "504383860"
click at [134, 122] on span "Add Client" at bounding box center [140, 121] width 17 height 5
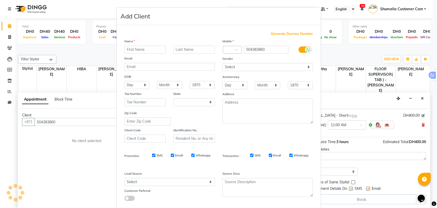
select select "3798"
type input "Soniya"
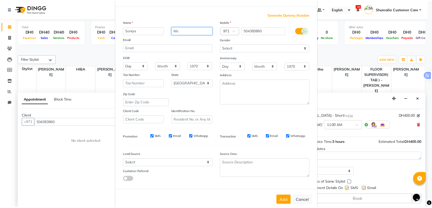
scroll to position [28, 0]
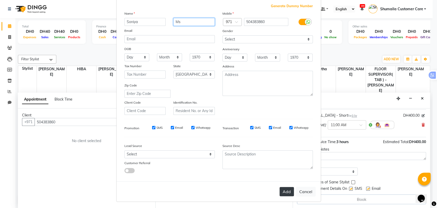
type input "Ms"
click at [288, 190] on button "Add" at bounding box center [286, 191] width 14 height 9
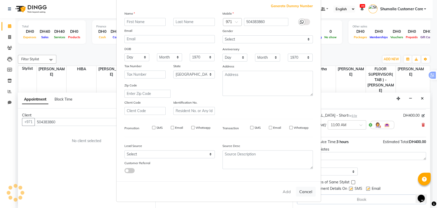
select select
select select "null"
select select
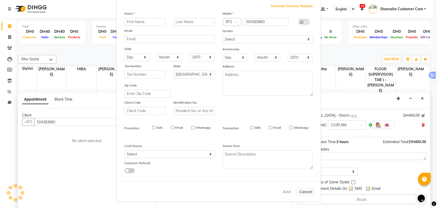
select select
checkbox input "false"
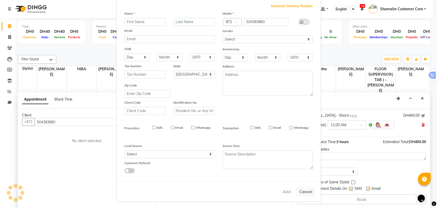
checkbox input "false"
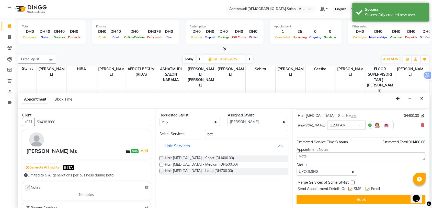
scroll to position [30, 0]
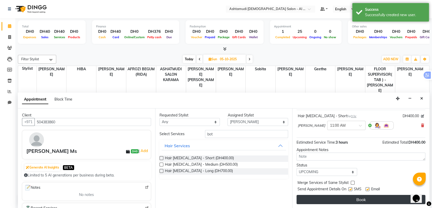
click at [331, 200] on button "Book" at bounding box center [361, 198] width 129 height 9
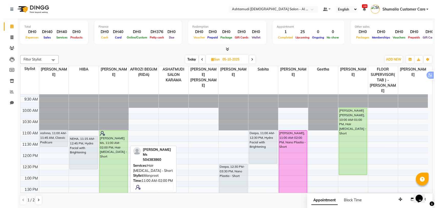
scroll to position [0, 0]
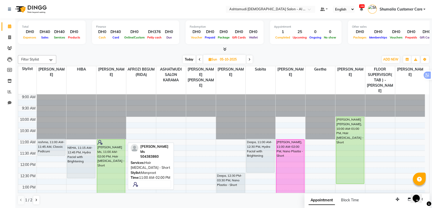
click at [108, 139] on div "[PERSON_NAME] Ms, 11:00 AM-02:00 PM, Hair [MEDICAL_DATA] - Short" at bounding box center [111, 172] width 28 height 66
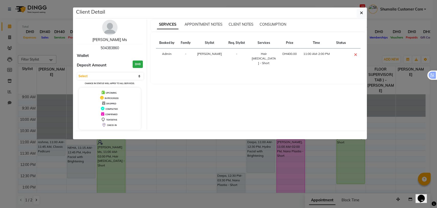
click at [113, 40] on link "[PERSON_NAME] Ms" at bounding box center [109, 39] width 35 height 5
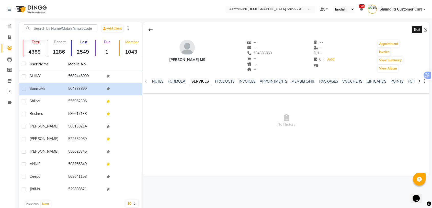
click at [427, 29] on icon at bounding box center [426, 30] width 4 height 4
select select "3798"
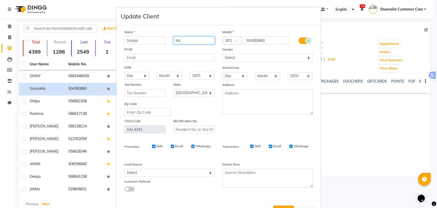
drag, startPoint x: 198, startPoint y: 40, endPoint x: 130, endPoint y: 41, distance: 68.3
click at [130, 40] on div "[PERSON_NAME] Ms" at bounding box center [170, 40] width 98 height 8
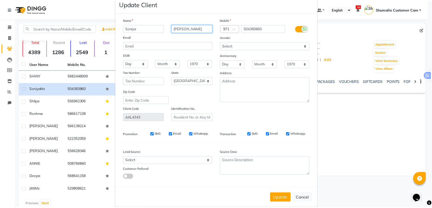
scroll to position [18, 0]
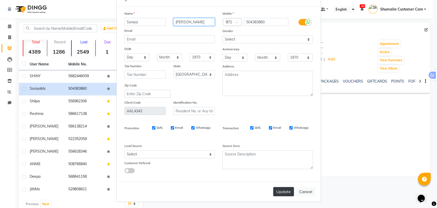
type input "[PERSON_NAME]"
click at [275, 188] on button "Update" at bounding box center [283, 191] width 21 height 9
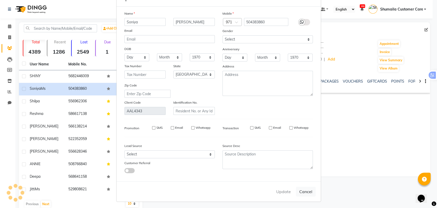
select select
select select "null"
select select
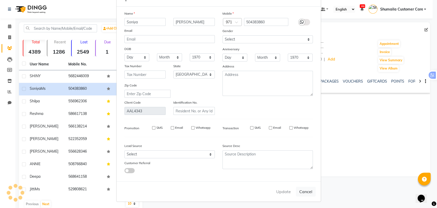
select select
checkbox input "false"
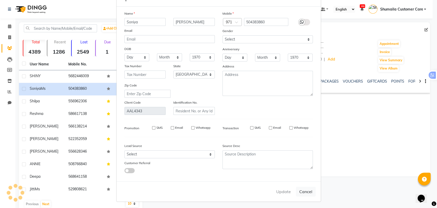
checkbox input "false"
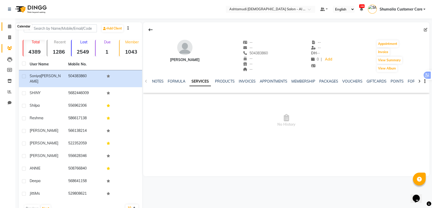
click at [10, 27] on icon at bounding box center [9, 26] width 3 height 4
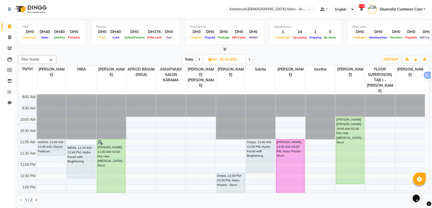
click at [191, 60] on span "Today" at bounding box center [189, 59] width 13 height 8
type input "04-10-2025"
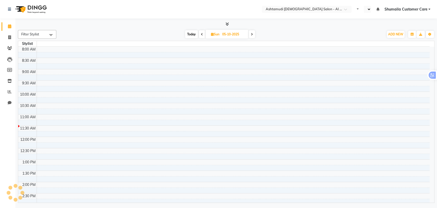
select select "en"
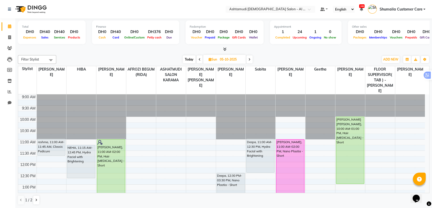
drag, startPoint x: 186, startPoint y: 59, endPoint x: 182, endPoint y: 68, distance: 10.8
click at [187, 59] on span "Today" at bounding box center [189, 59] width 13 height 8
type input "04-10-2025"
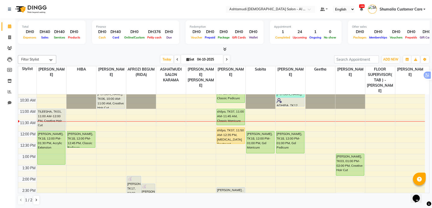
scroll to position [28, 0]
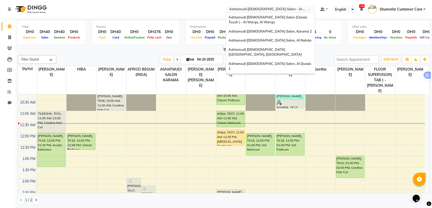
click at [291, 10] on input "text" at bounding box center [265, 9] width 74 height 5
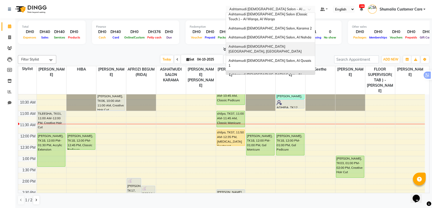
click at [290, 50] on div "Ashtamudi [DEMOGRAPHIC_DATA] [GEOGRAPHIC_DATA], [GEOGRAPHIC_DATA]" at bounding box center [270, 49] width 89 height 14
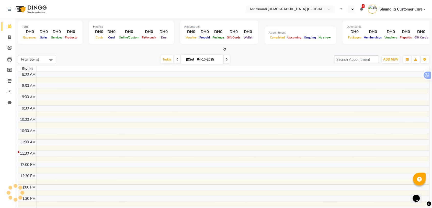
select select "en"
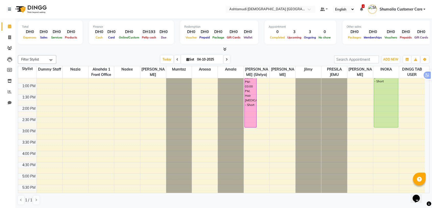
scroll to position [113, 0]
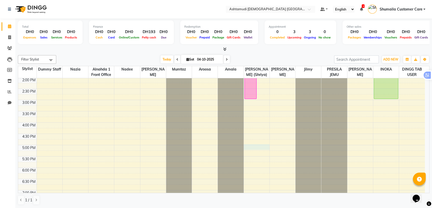
click at [249, 148] on div "9:00 AM 9:30 AM 10:00 AM 10:30 AM 11:00 AM 11:30 AM 12:00 PM 12:30 PM 1:00 PM 1…" at bounding box center [221, 122] width 407 height 315
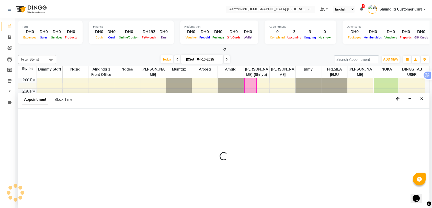
scroll to position [0, 0]
select select "86641"
select select "tentative"
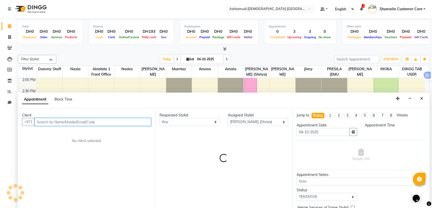
select select "1020"
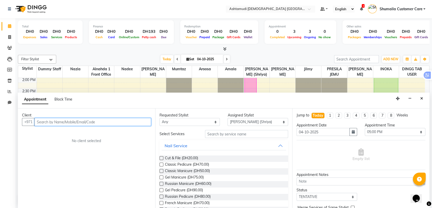
click at [61, 121] on input "text" at bounding box center [93, 122] width 117 height 8
type input "56748"
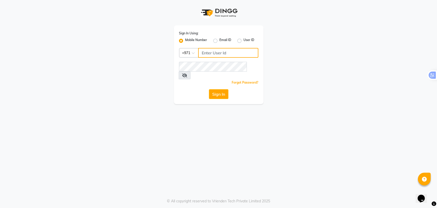
click at [223, 52] on input "Username" at bounding box center [228, 53] width 60 height 10
type input "502560728"
click at [189, 89] on div "Sign In" at bounding box center [218, 94] width 79 height 10
click at [213, 89] on button "Sign In" at bounding box center [218, 94] width 19 height 10
